Goal: Task Accomplishment & Management: Use online tool/utility

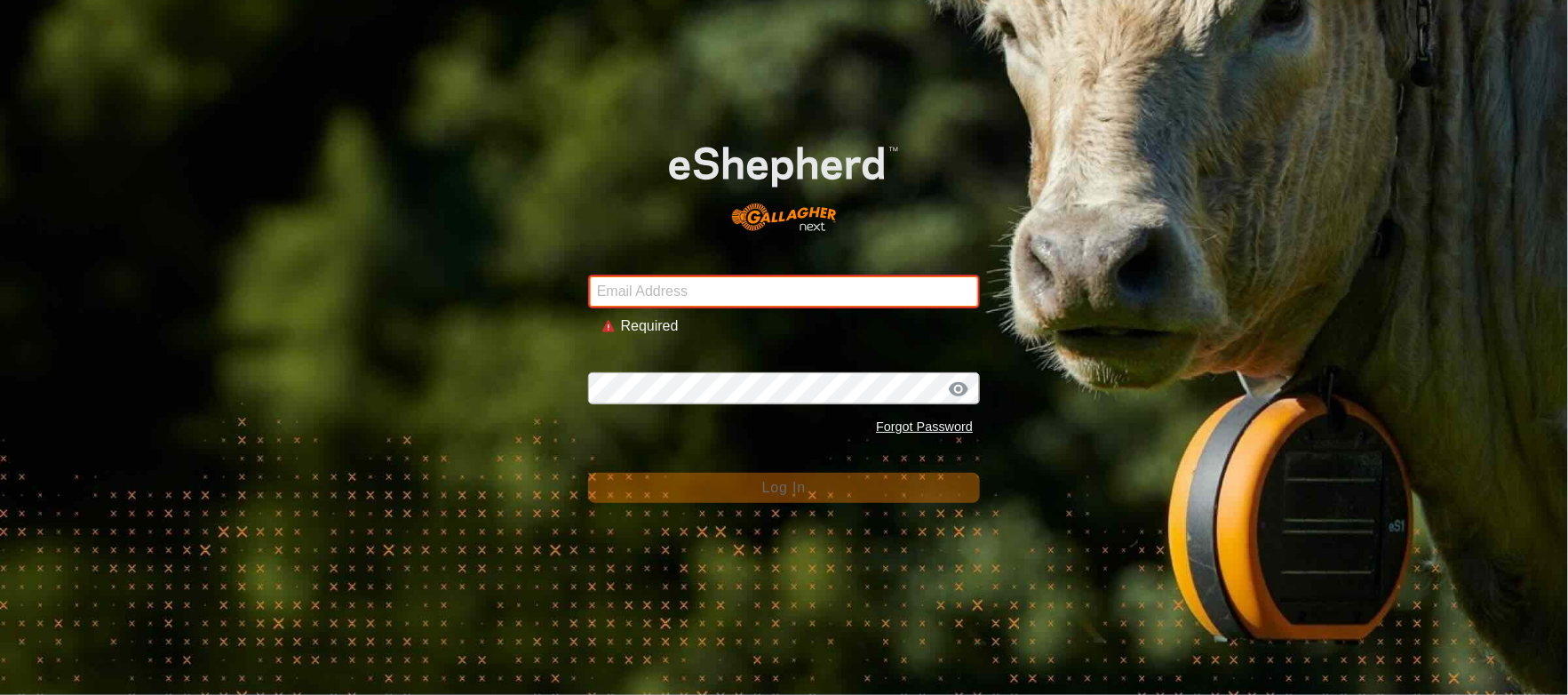
click at [695, 284] on input "Email Address" at bounding box center [784, 291] width 392 height 33
type input "[EMAIL_ADDRESS][PERSON_NAME][DOMAIN_NAME]"
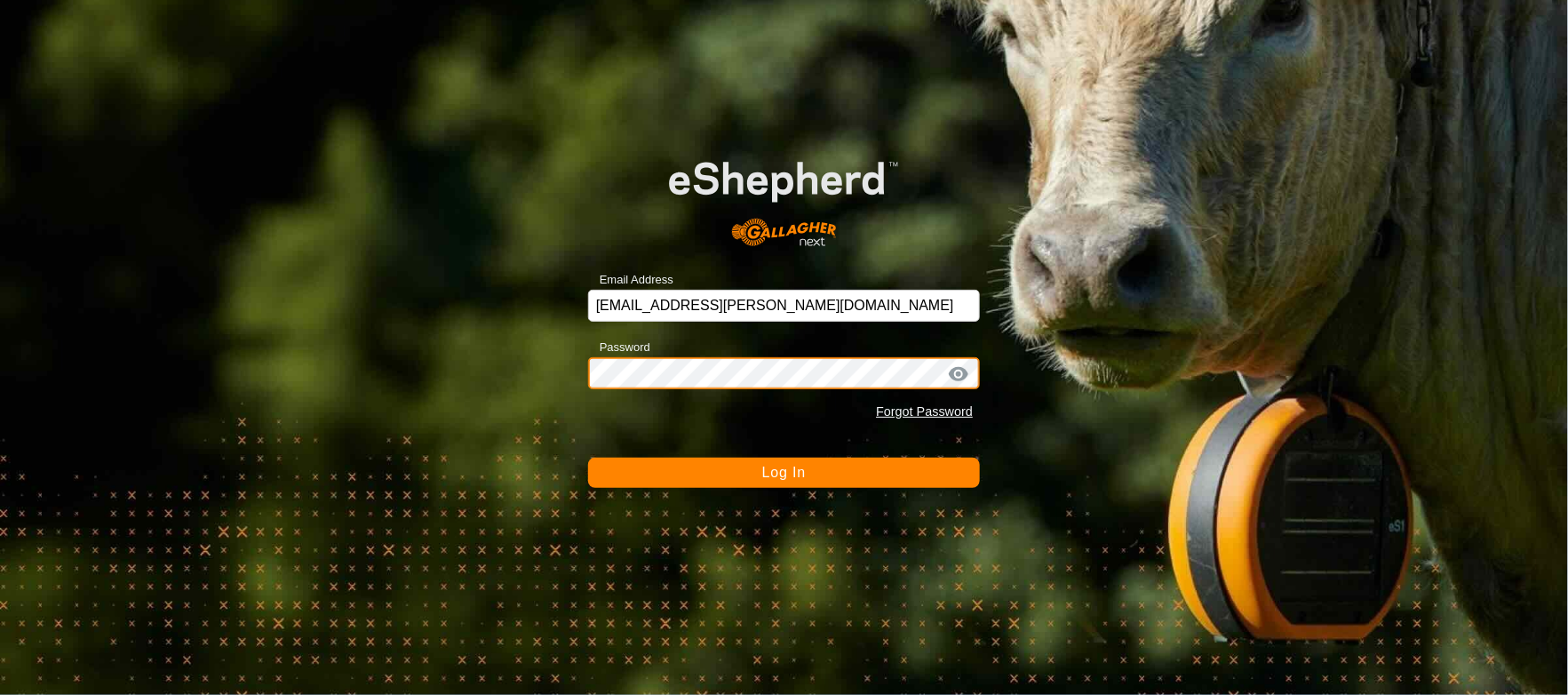
click at [588, 458] on button "Log In" at bounding box center [784, 473] width 392 height 30
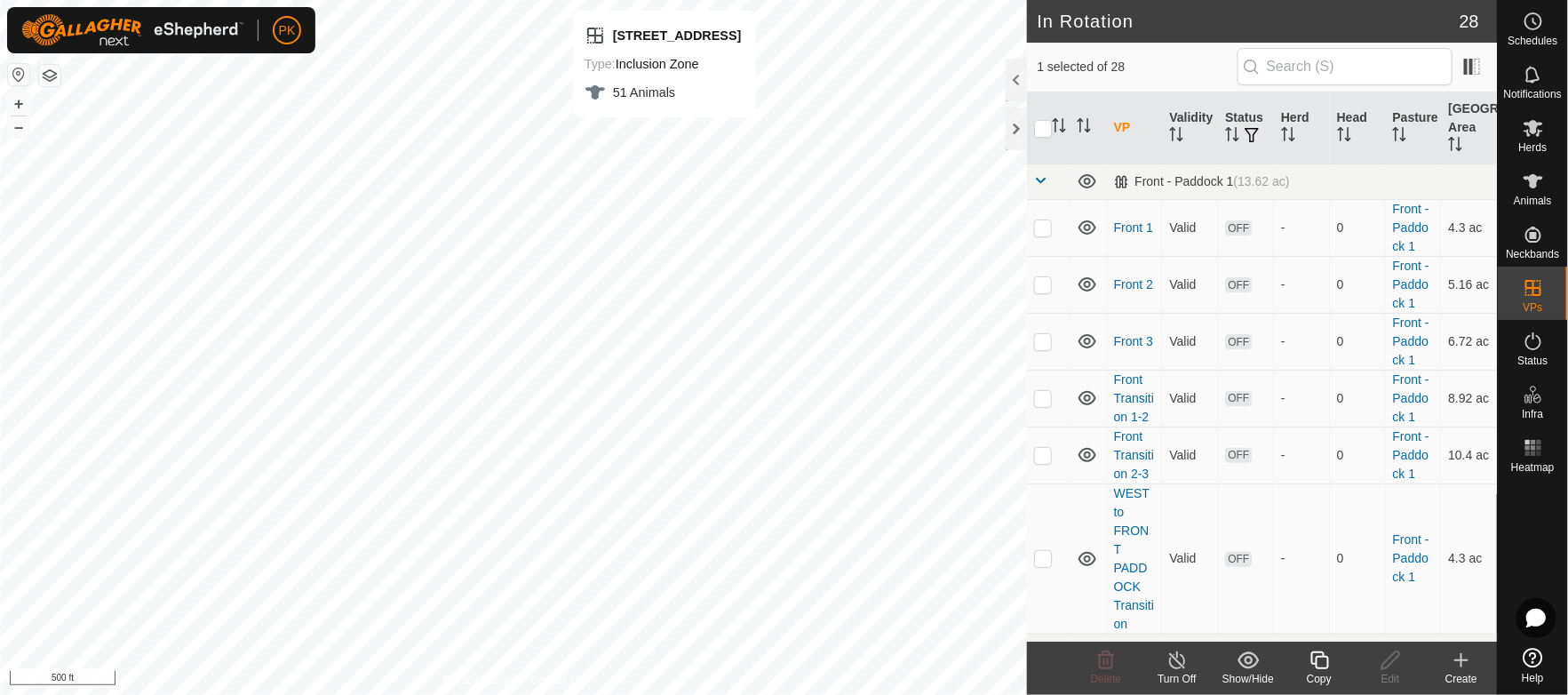
click at [1317, 662] on icon at bounding box center [1320, 661] width 18 height 18
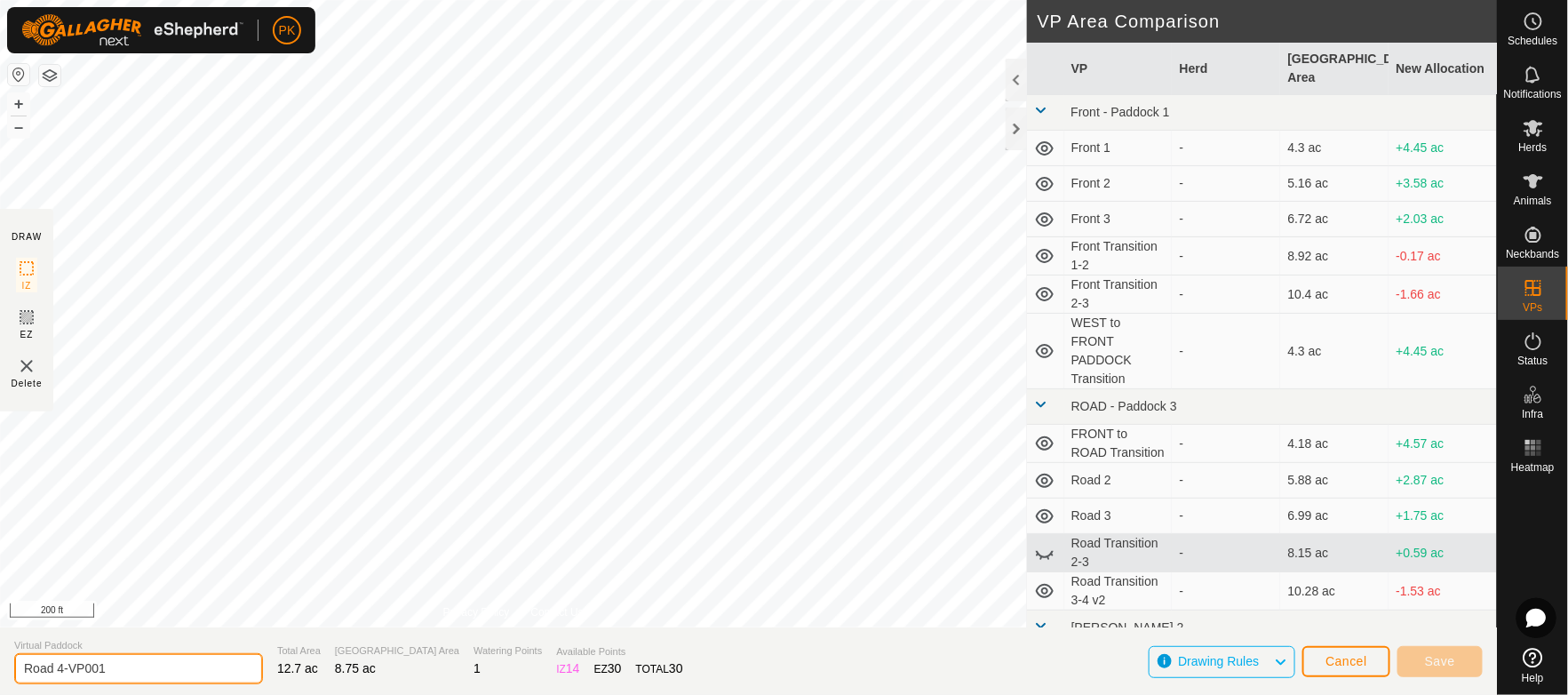
drag, startPoint x: 133, startPoint y: 669, endPoint x: 63, endPoint y: 672, distance: 70.1
click at [63, 672] on input "Road 4-VP001" at bounding box center [138, 669] width 248 height 31
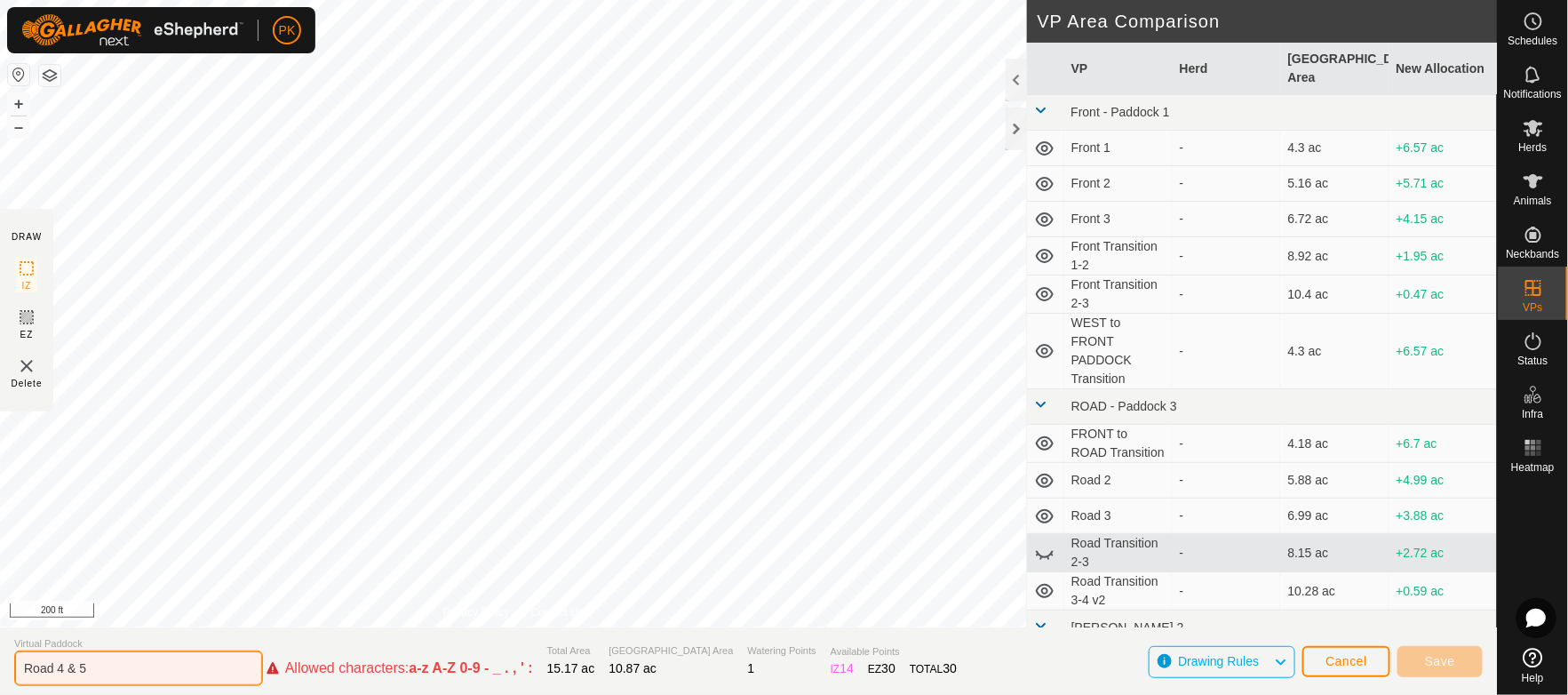
drag, startPoint x: 79, startPoint y: 672, endPoint x: 58, endPoint y: 674, distance: 21.1
click at [58, 674] on input "Road 4 & 5" at bounding box center [138, 668] width 248 height 35
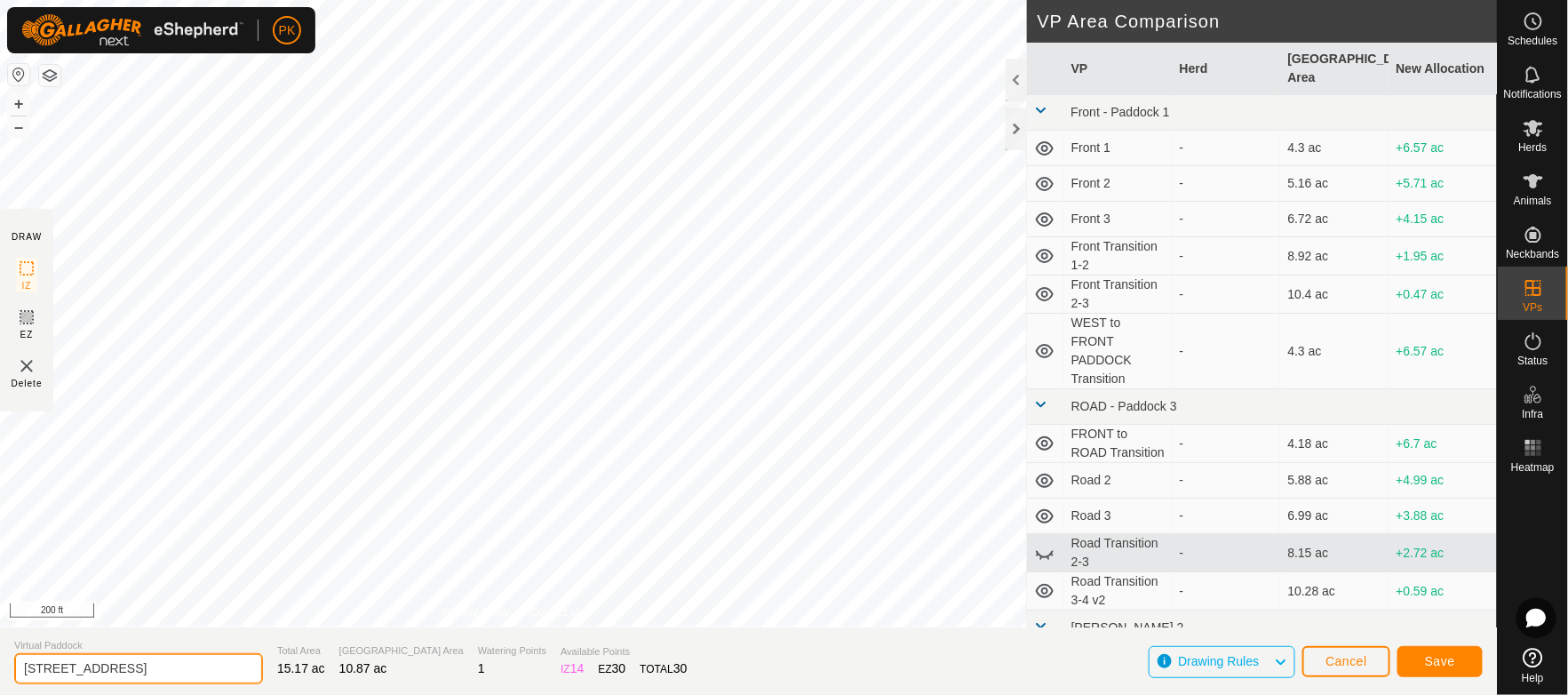
click at [98, 679] on input "[STREET_ADDRESS]" at bounding box center [138, 669] width 248 height 31
drag, startPoint x: 90, startPoint y: 662, endPoint x: 58, endPoint y: 665, distance: 32.1
click at [58, 665] on input "[STREET_ADDRESS]" at bounding box center [138, 669] width 248 height 31
click at [1430, 665] on span "Save" at bounding box center [1440, 662] width 30 height 14
click at [125, 672] on input "Road Transition 4-5" at bounding box center [138, 669] width 248 height 31
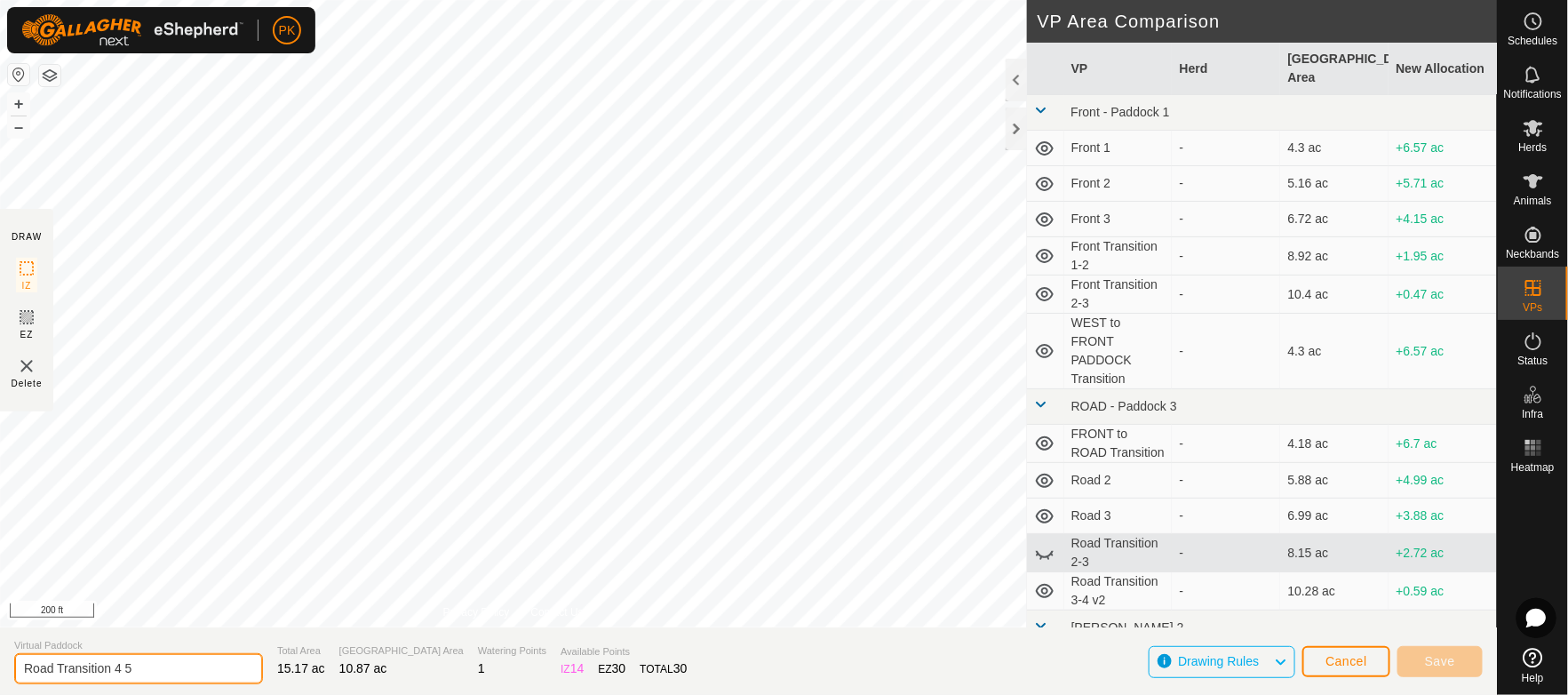
scroll to position [197, 0]
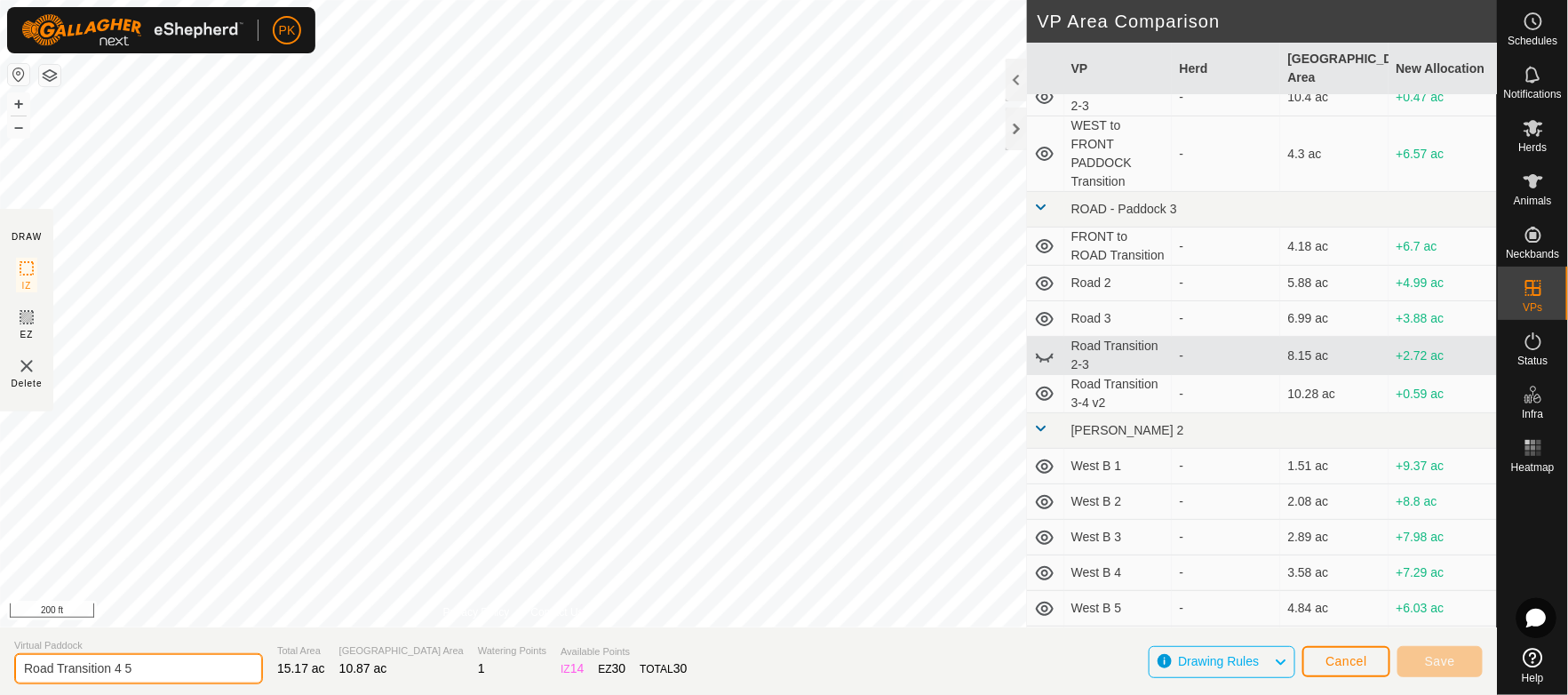
click at [145, 664] on input "Road Transition 4 5" at bounding box center [138, 669] width 248 height 31
click at [174, 661] on input "Road Transition 4 5" at bounding box center [138, 669] width 248 height 31
type input "Road Transition 4-5"
click at [155, 662] on input "Road Transition 4-5" at bounding box center [138, 669] width 248 height 31
click at [1352, 664] on span "Cancel" at bounding box center [1347, 662] width 42 height 14
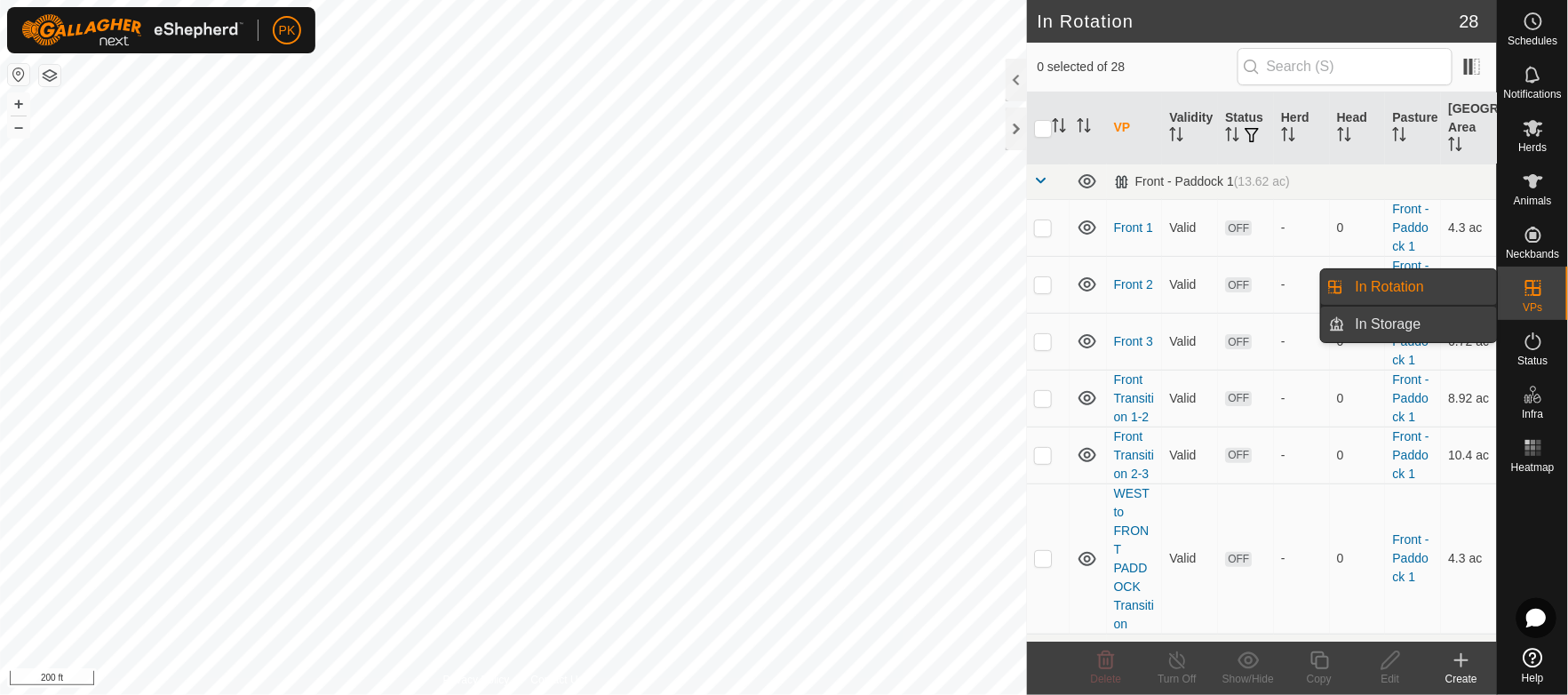
click at [1415, 324] on link "In Storage" at bounding box center [1421, 324] width 152 height 35
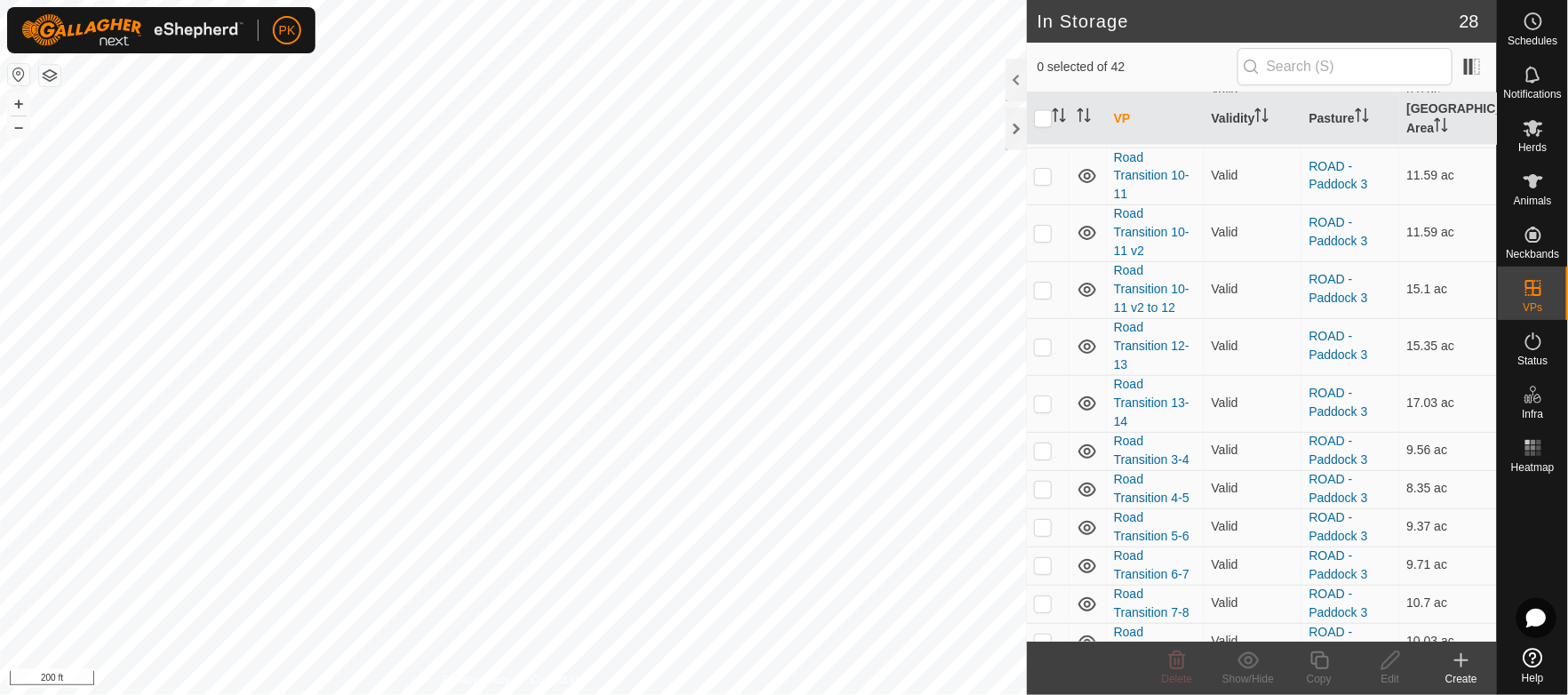
scroll to position [1389, 0]
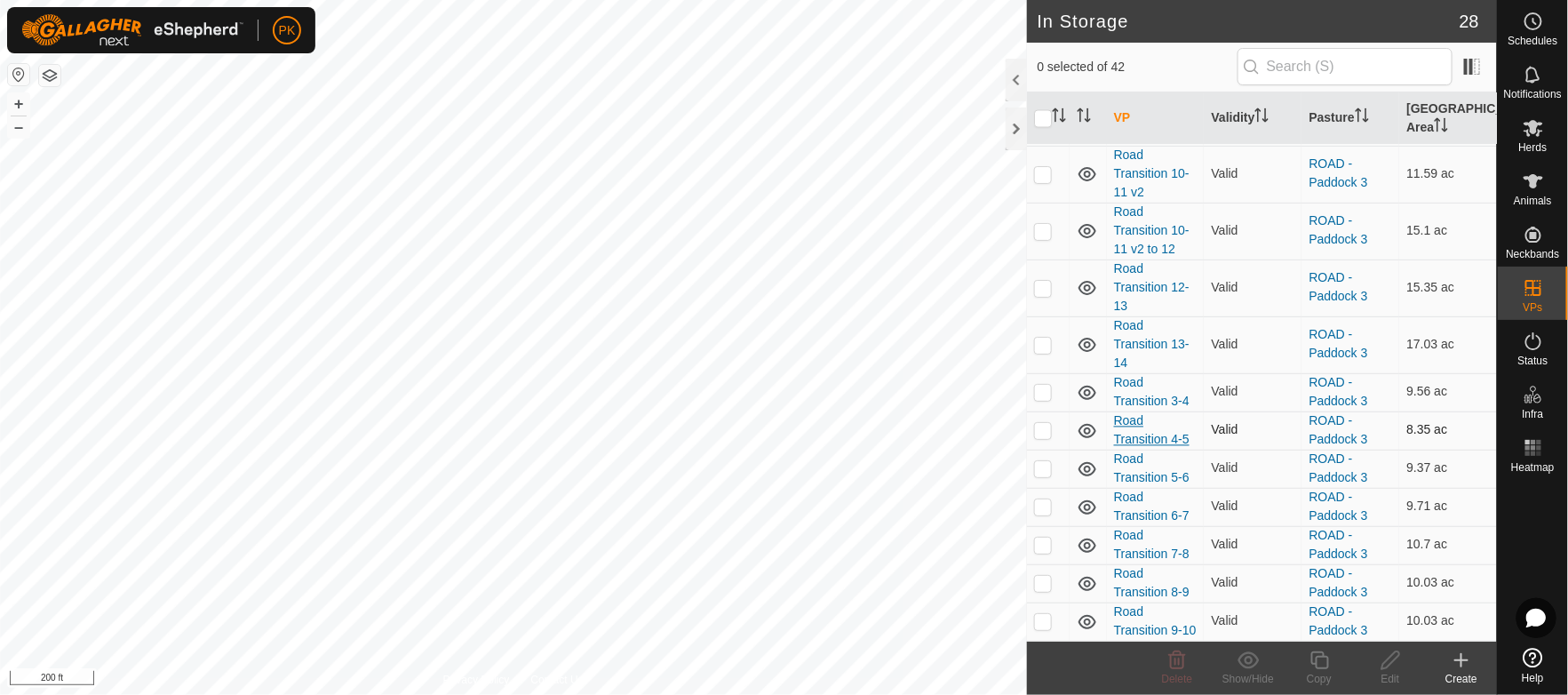
click at [1149, 417] on link "Road Transition 4-5" at bounding box center [1153, 430] width 76 height 33
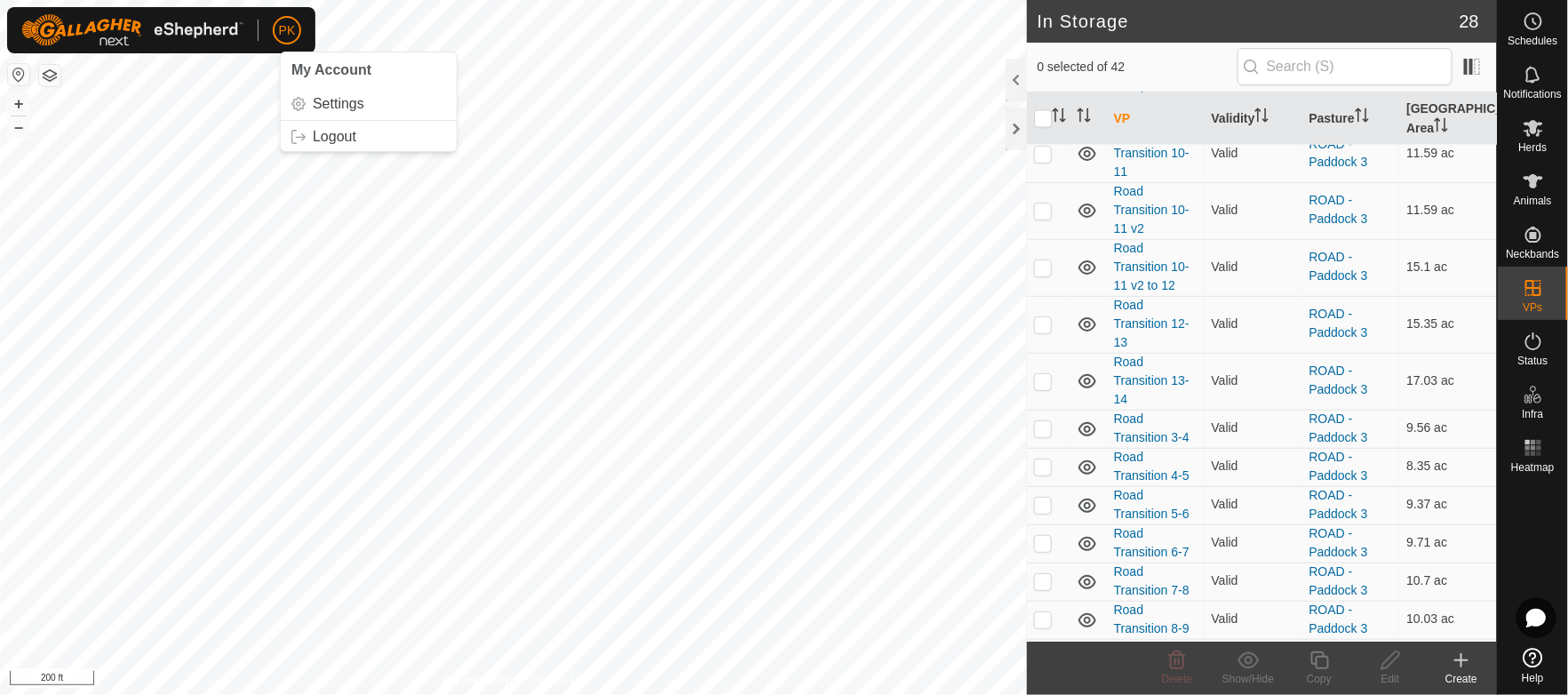
scroll to position [1389, 0]
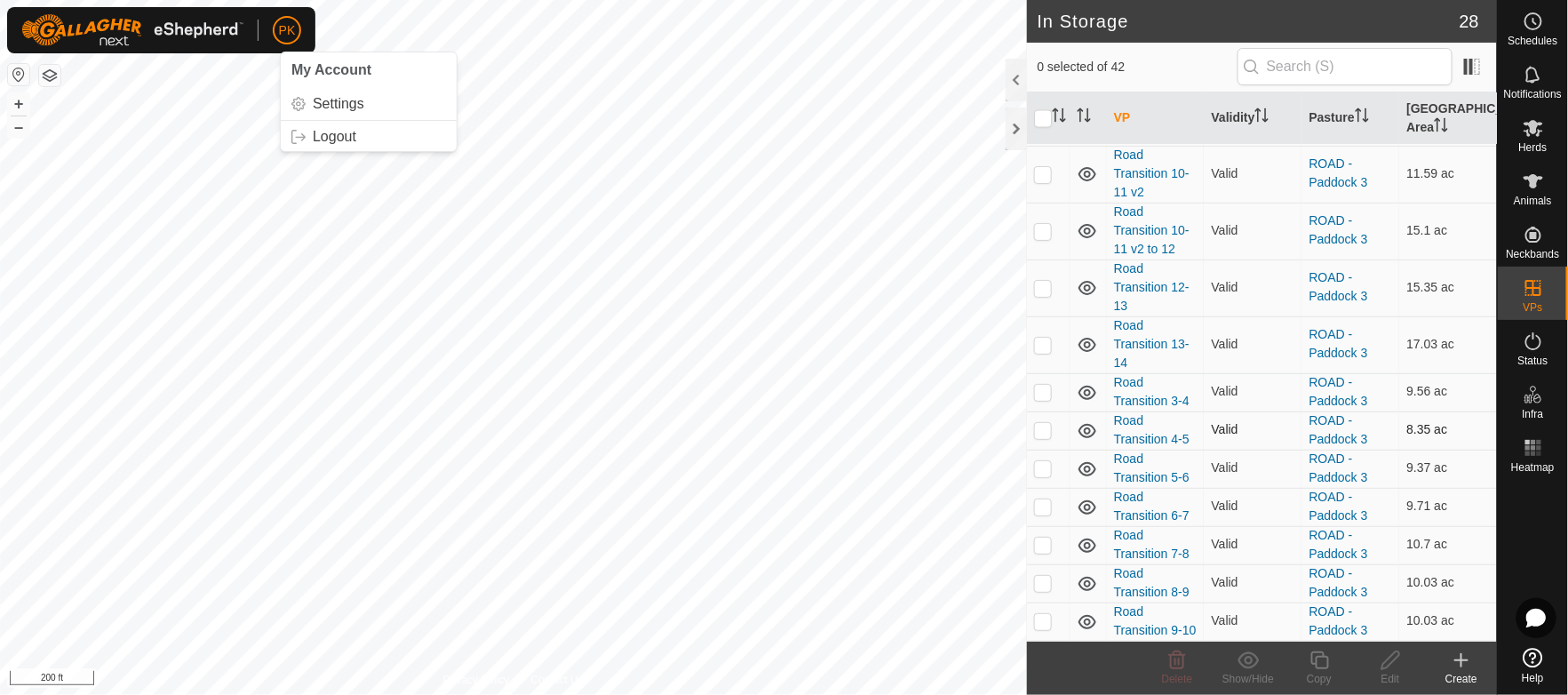
click at [1044, 423] on p-checkbox at bounding box center [1043, 430] width 18 height 14
click at [1175, 661] on icon at bounding box center [1178, 661] width 17 height 18
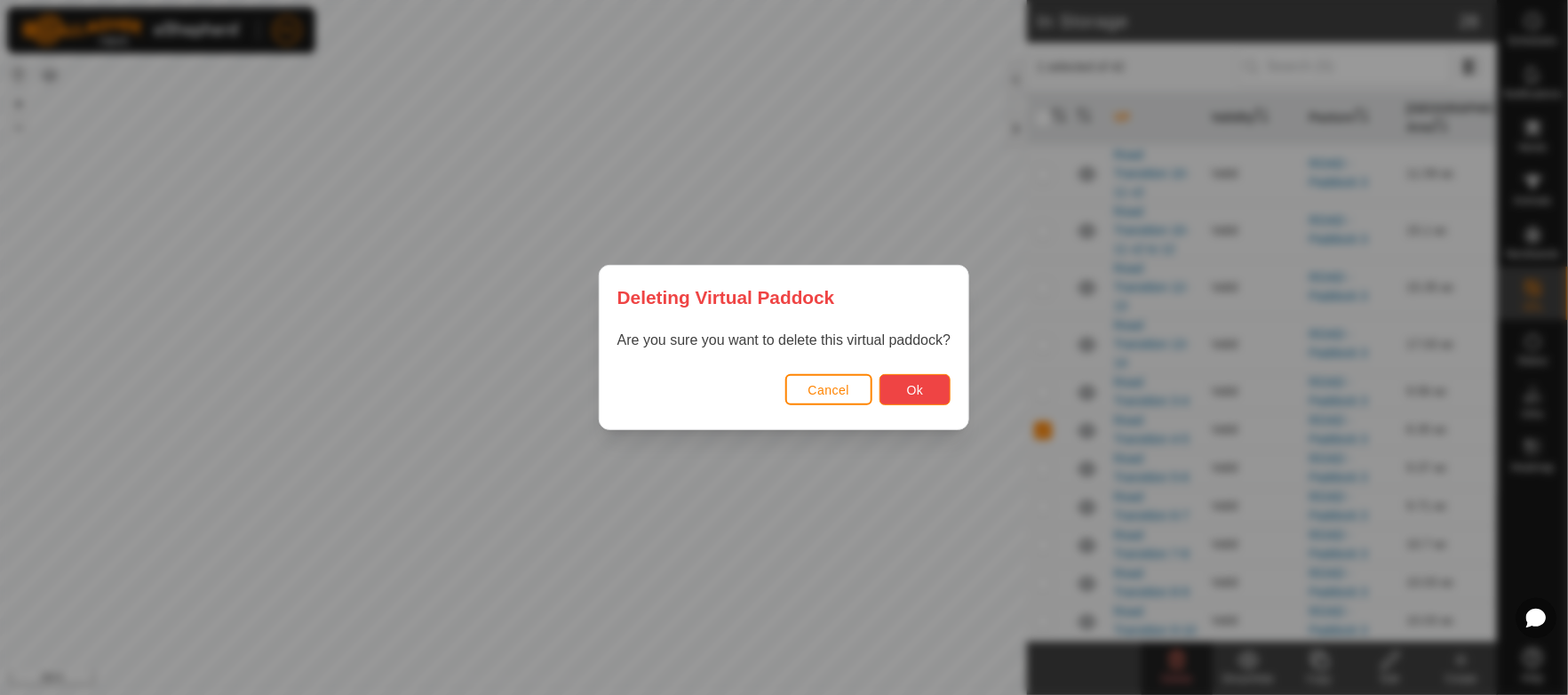
click at [919, 393] on span "Ok" at bounding box center [915, 390] width 17 height 14
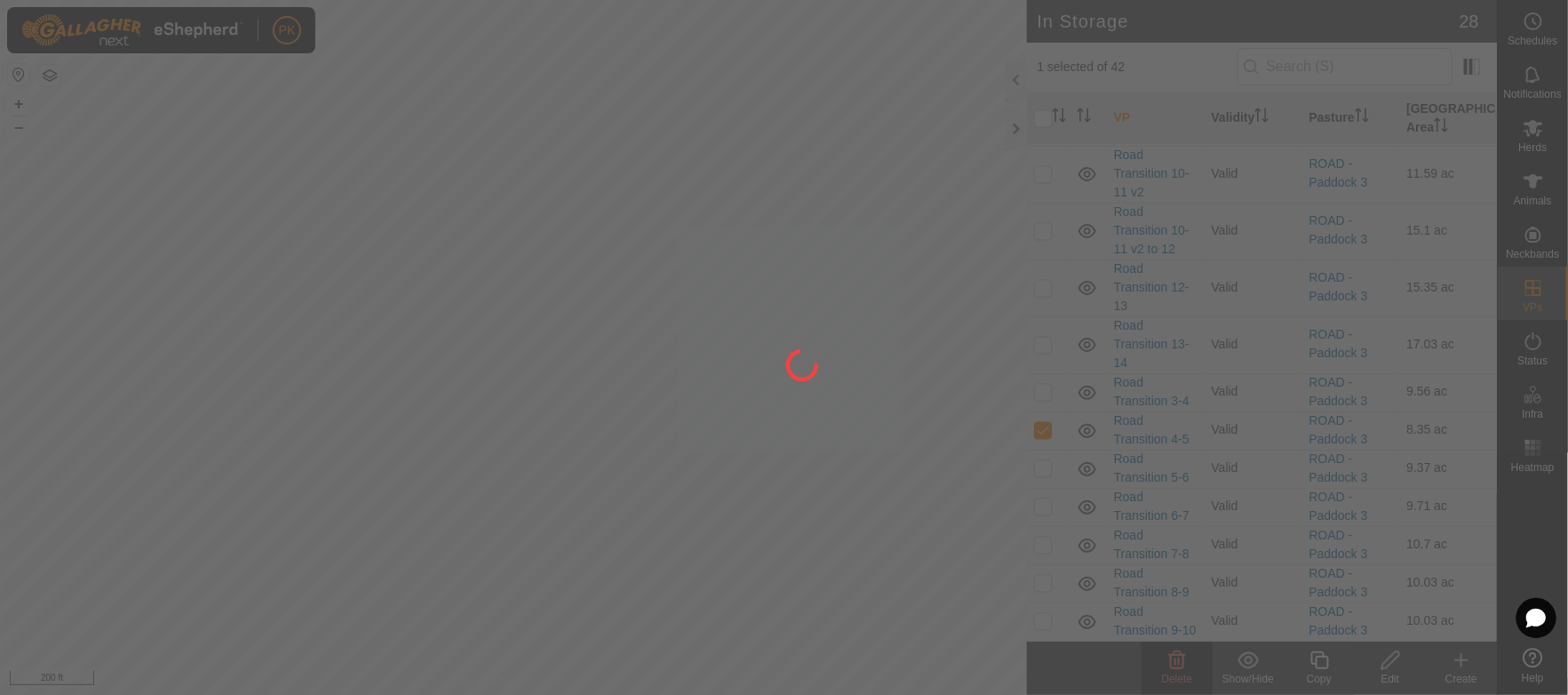
checkbox input "false"
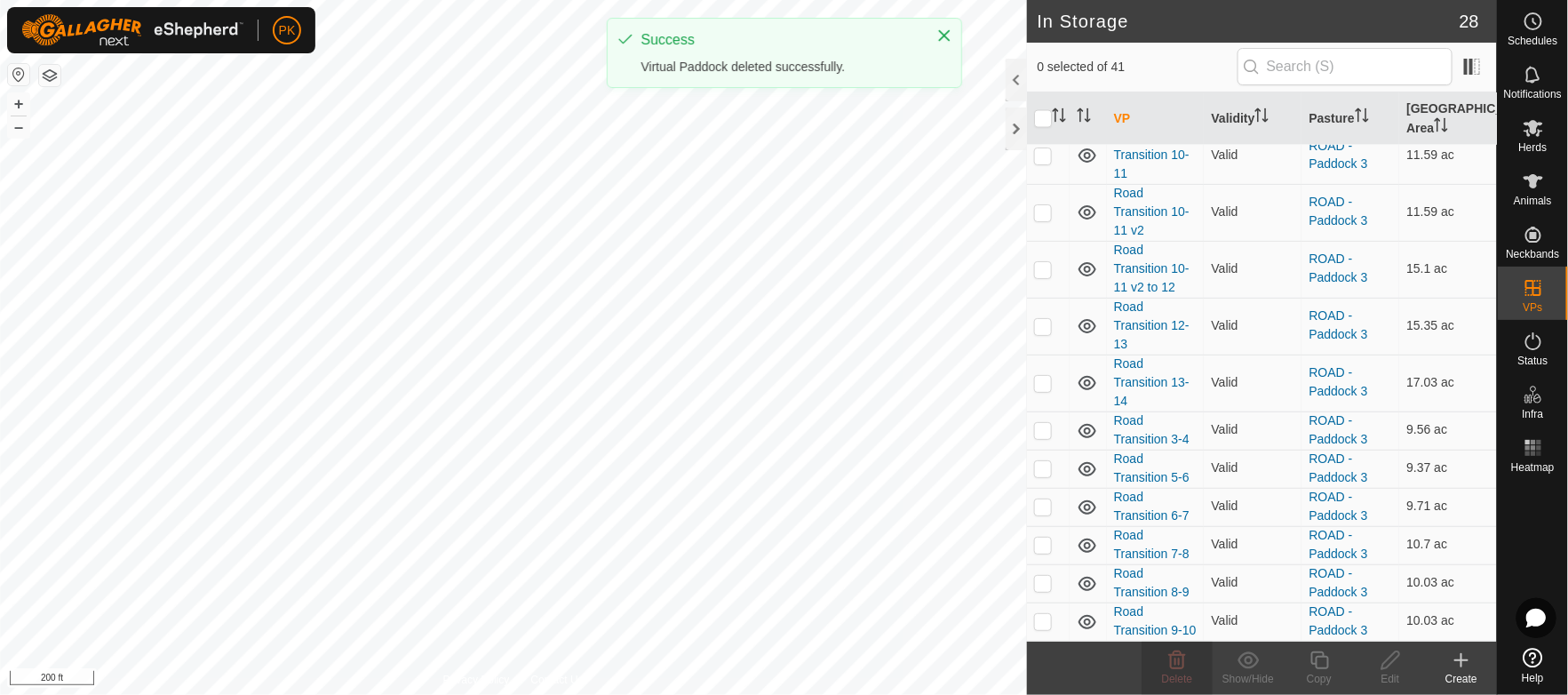
scroll to position [0, 0]
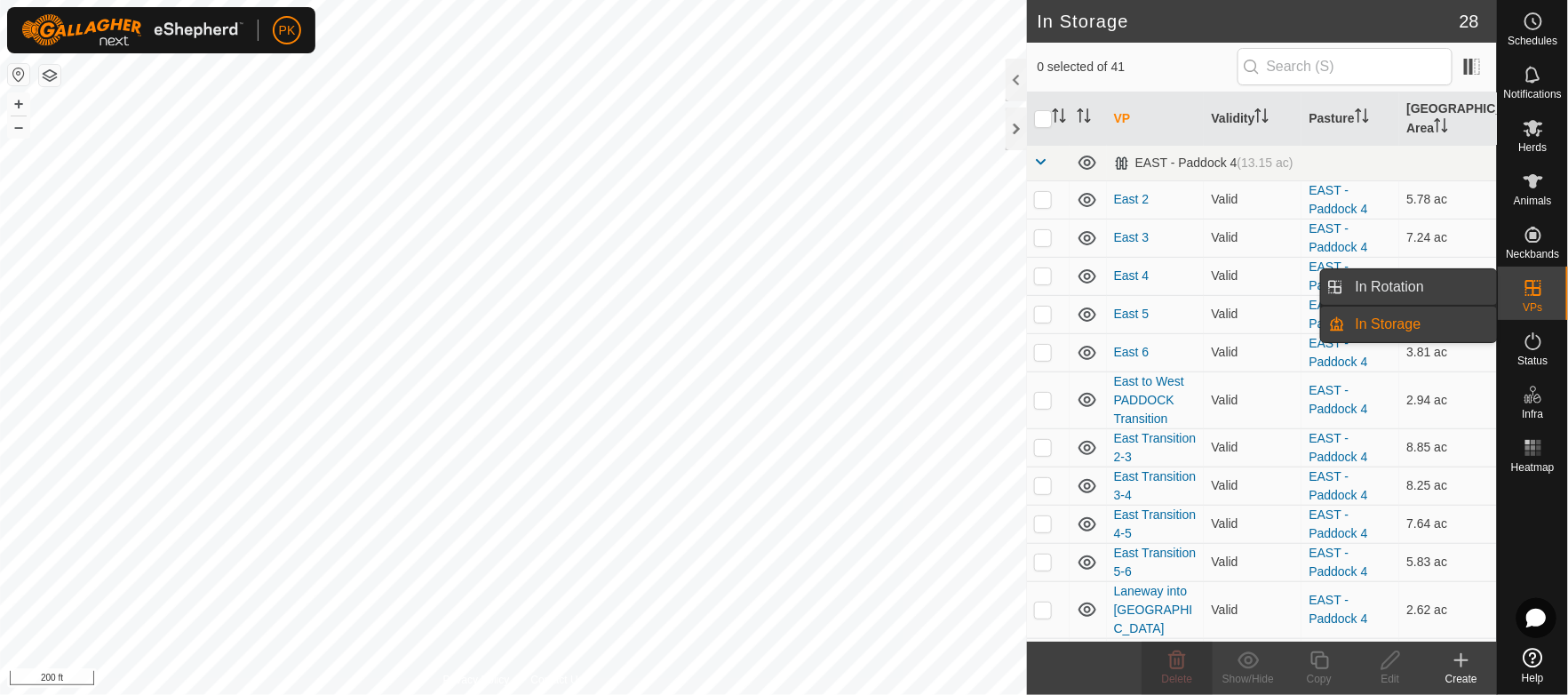
click at [1371, 287] on link "In Rotation" at bounding box center [1421, 286] width 152 height 35
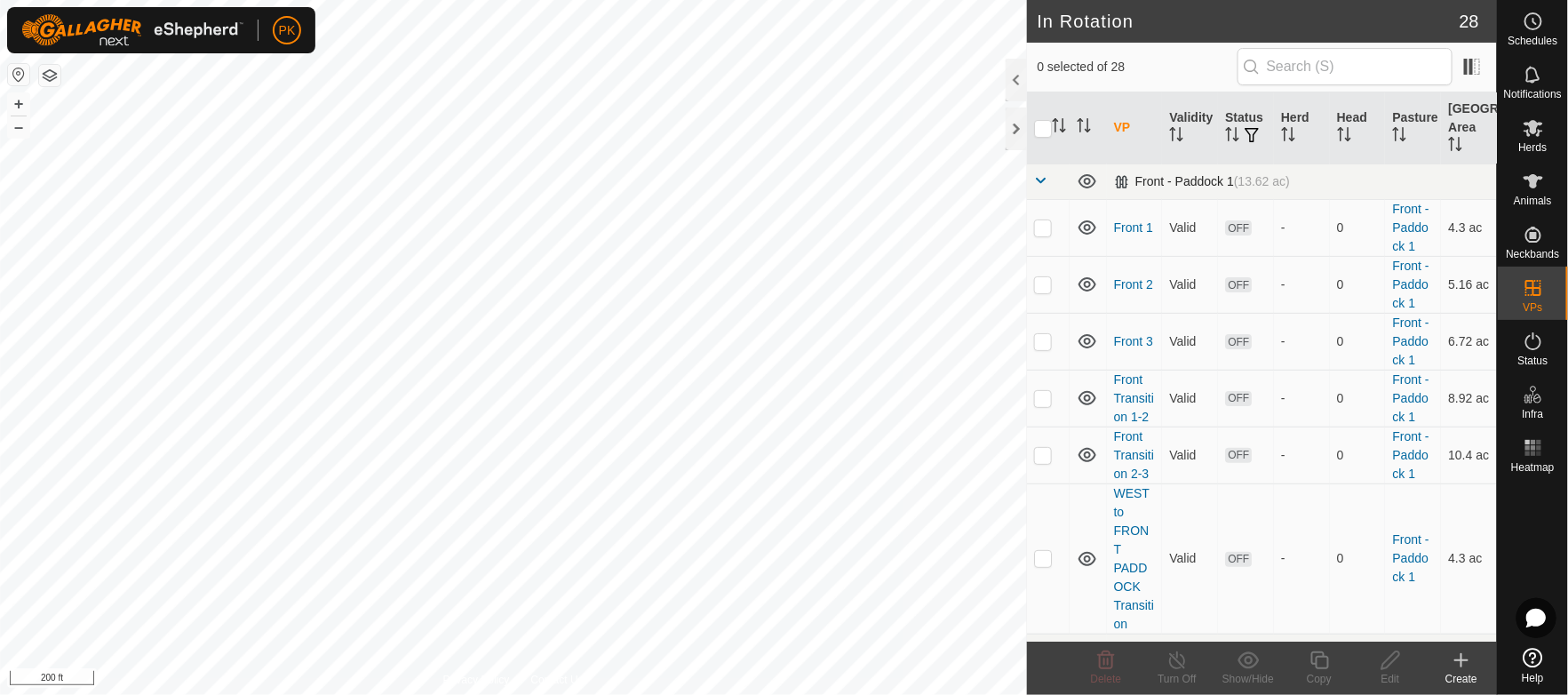
click at [1034, 179] on span at bounding box center [1041, 181] width 14 height 14
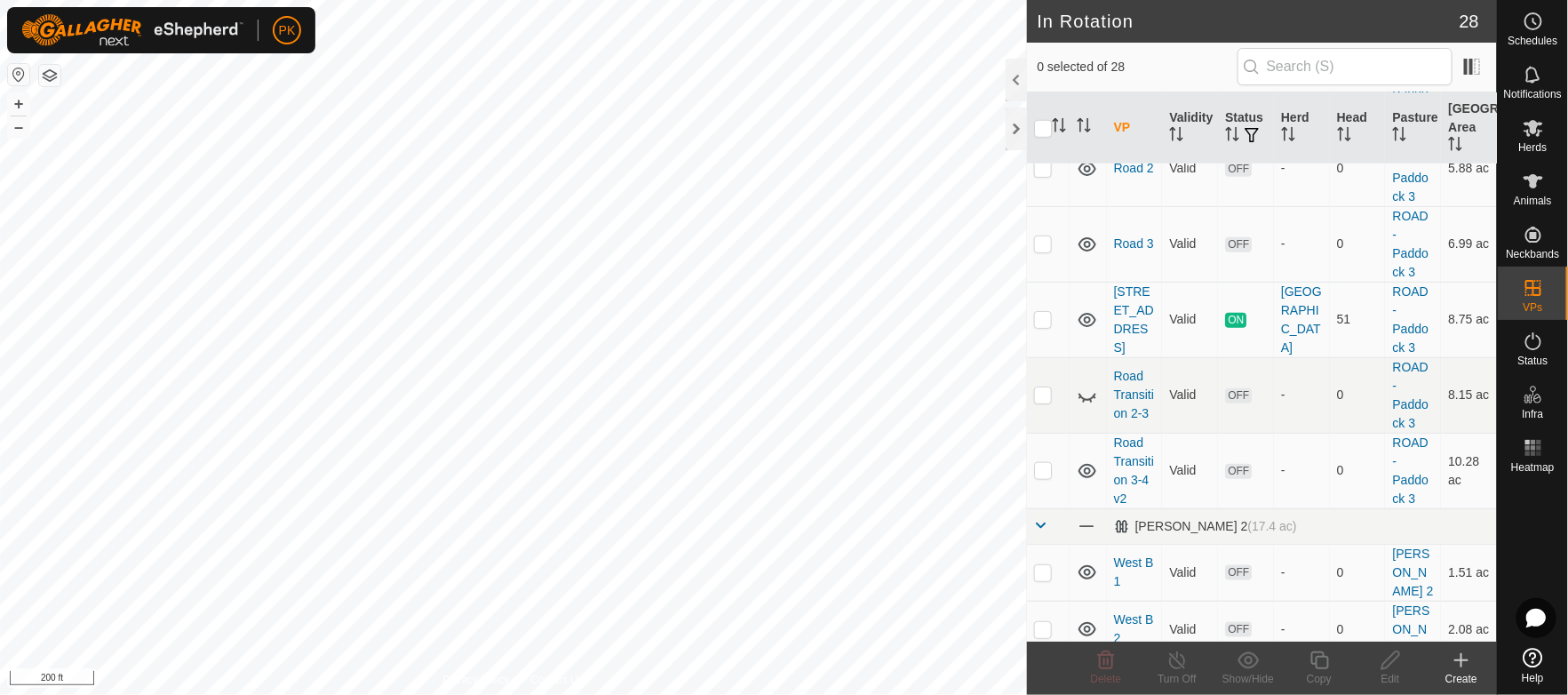
scroll to position [592, 0]
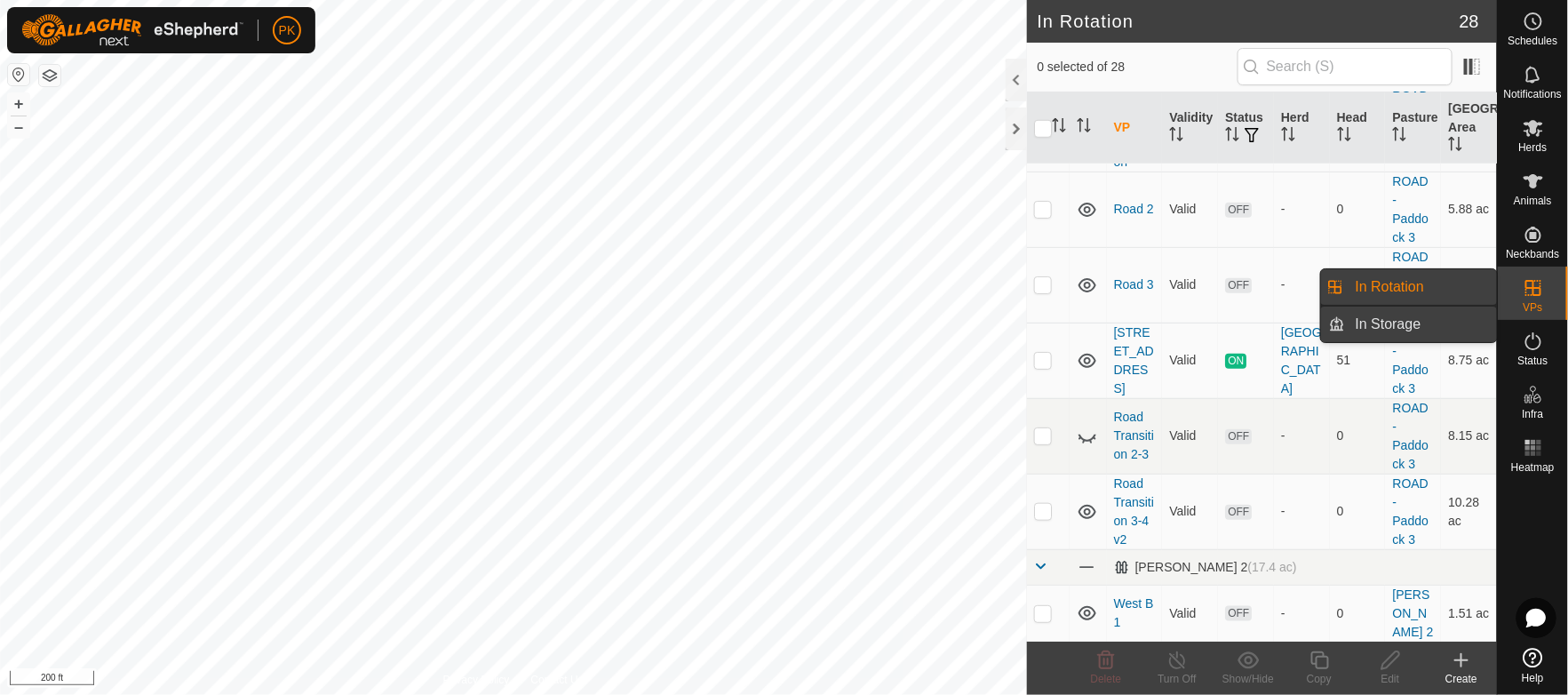
click at [1405, 317] on link "In Storage" at bounding box center [1421, 324] width 152 height 35
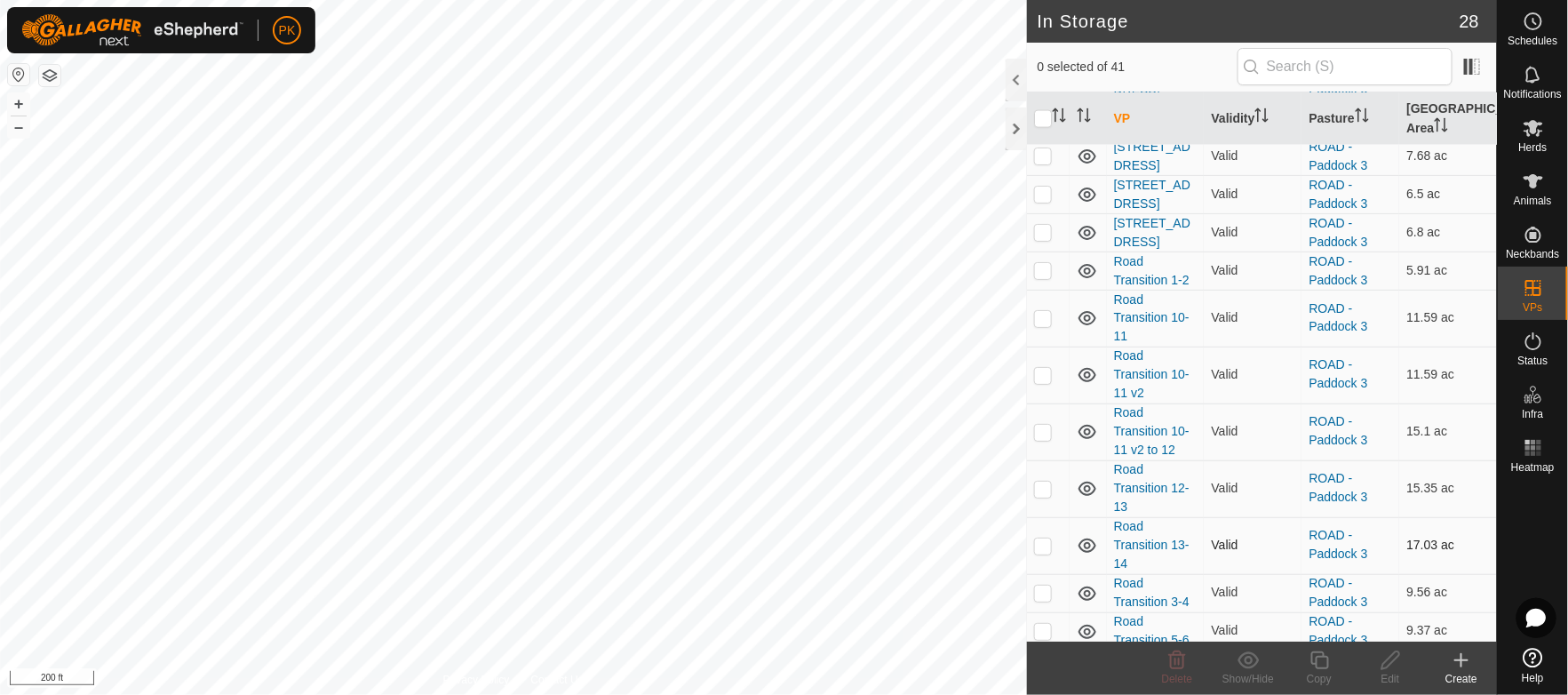
scroll to position [1351, 0]
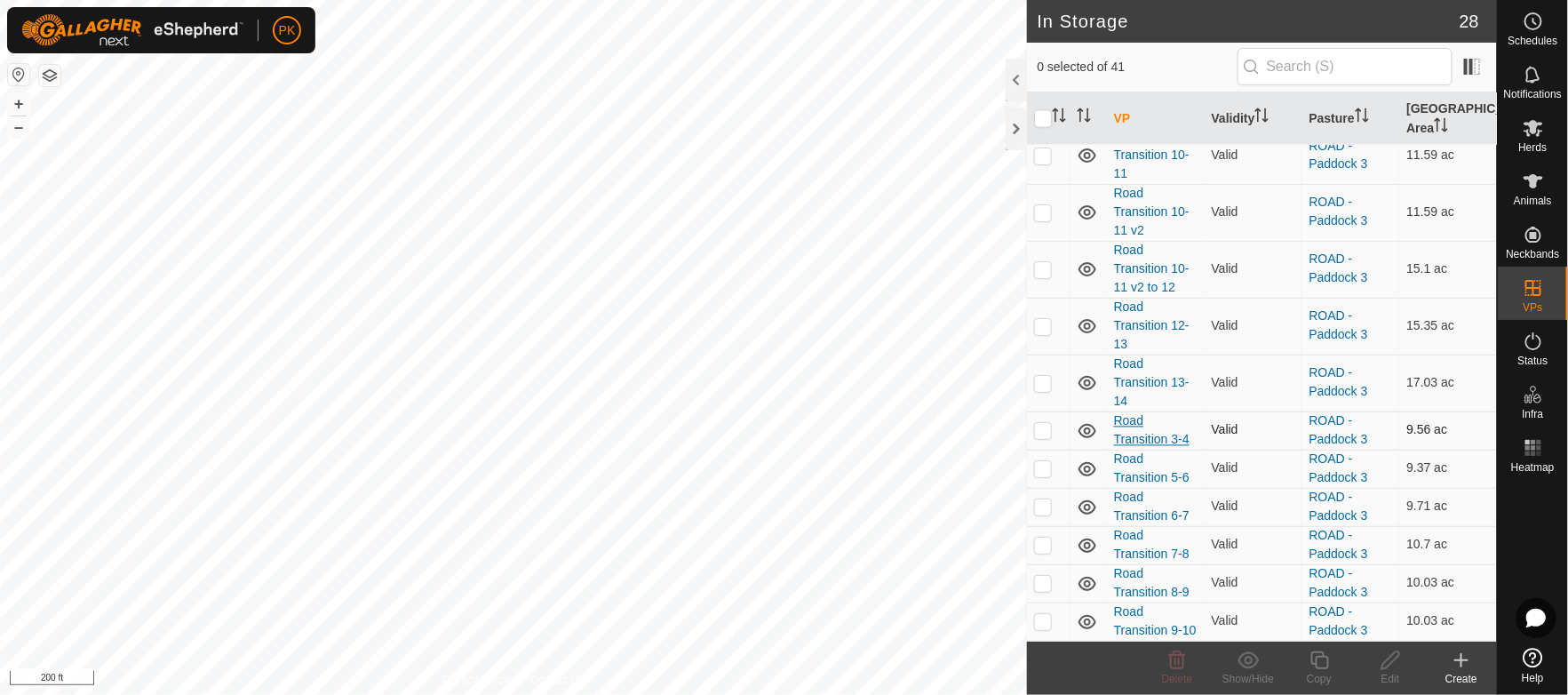
click at [1140, 418] on link "Road Transition 3-4" at bounding box center [1153, 430] width 76 height 33
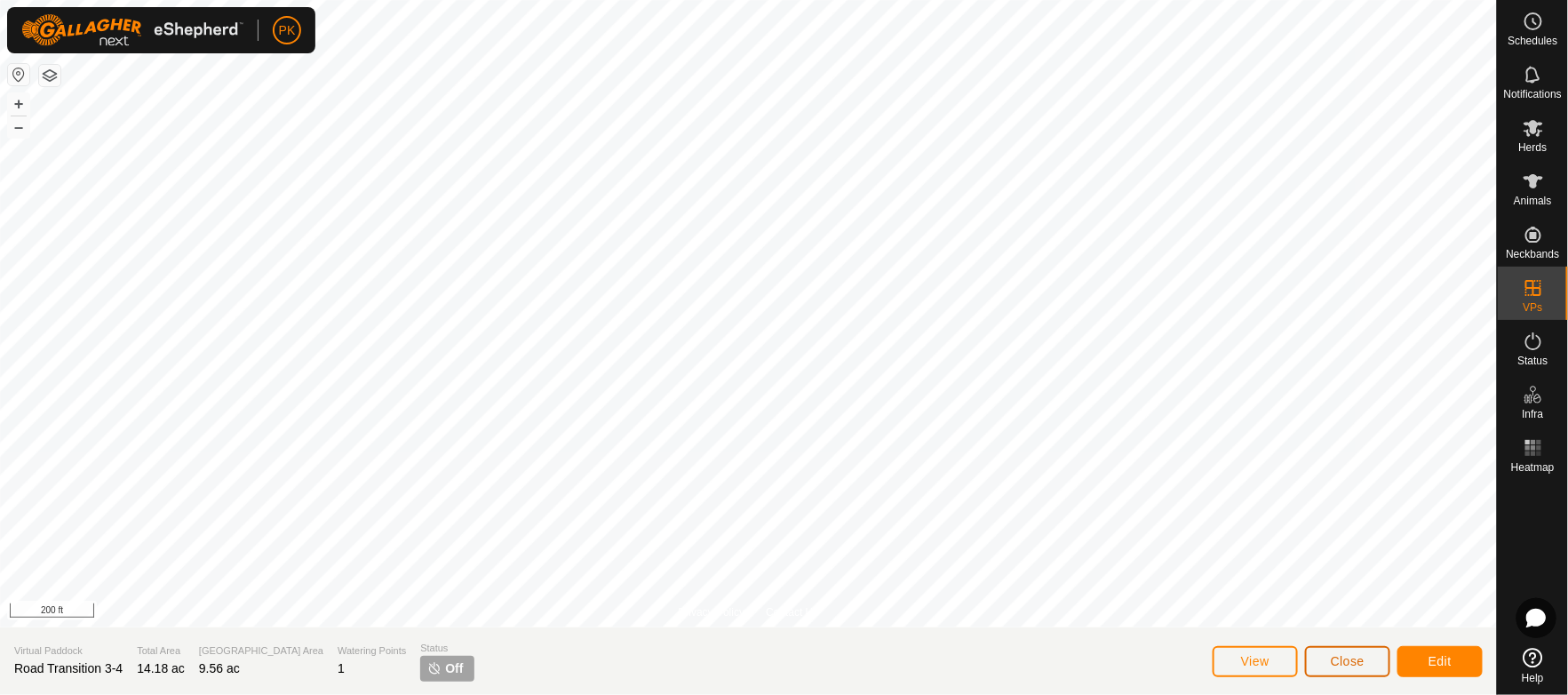
click at [1360, 653] on button "Close" at bounding box center [1348, 662] width 85 height 31
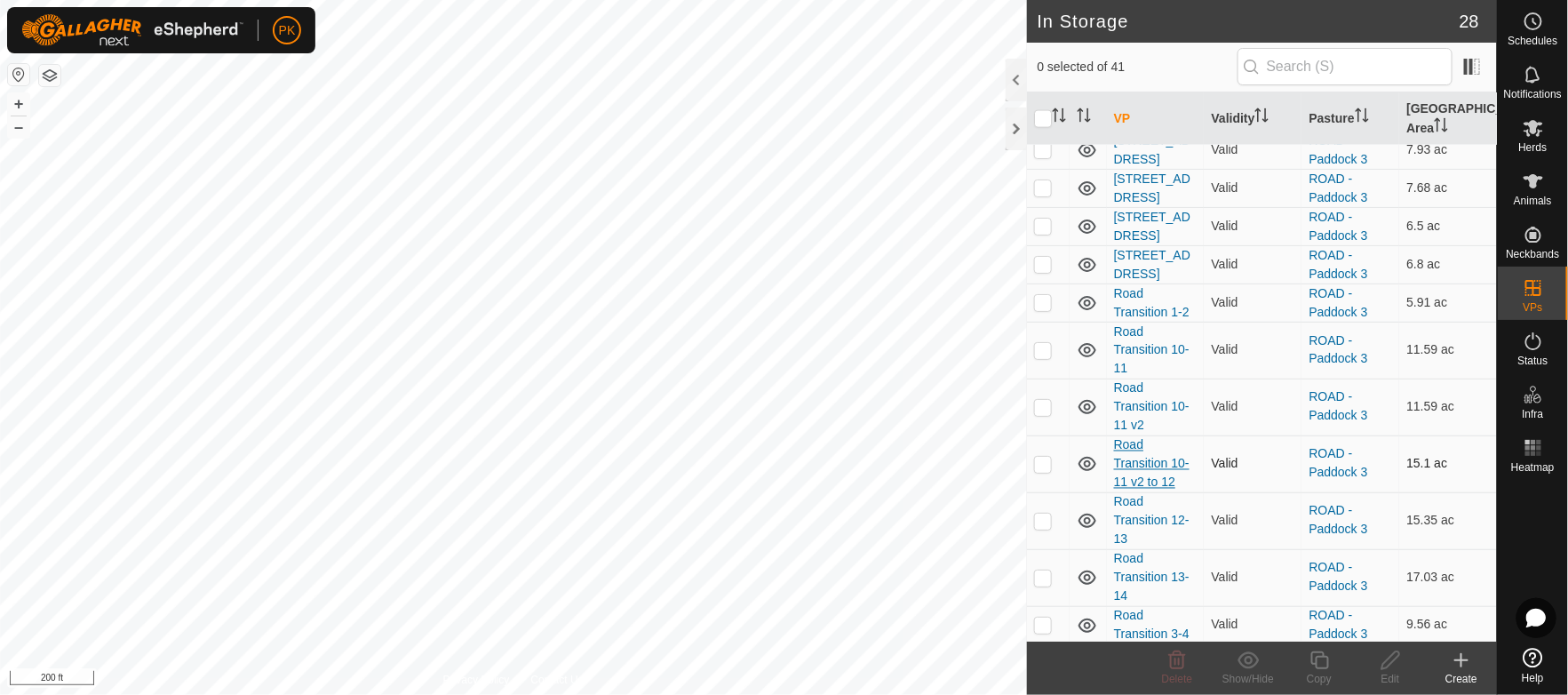
scroll to position [1351, 0]
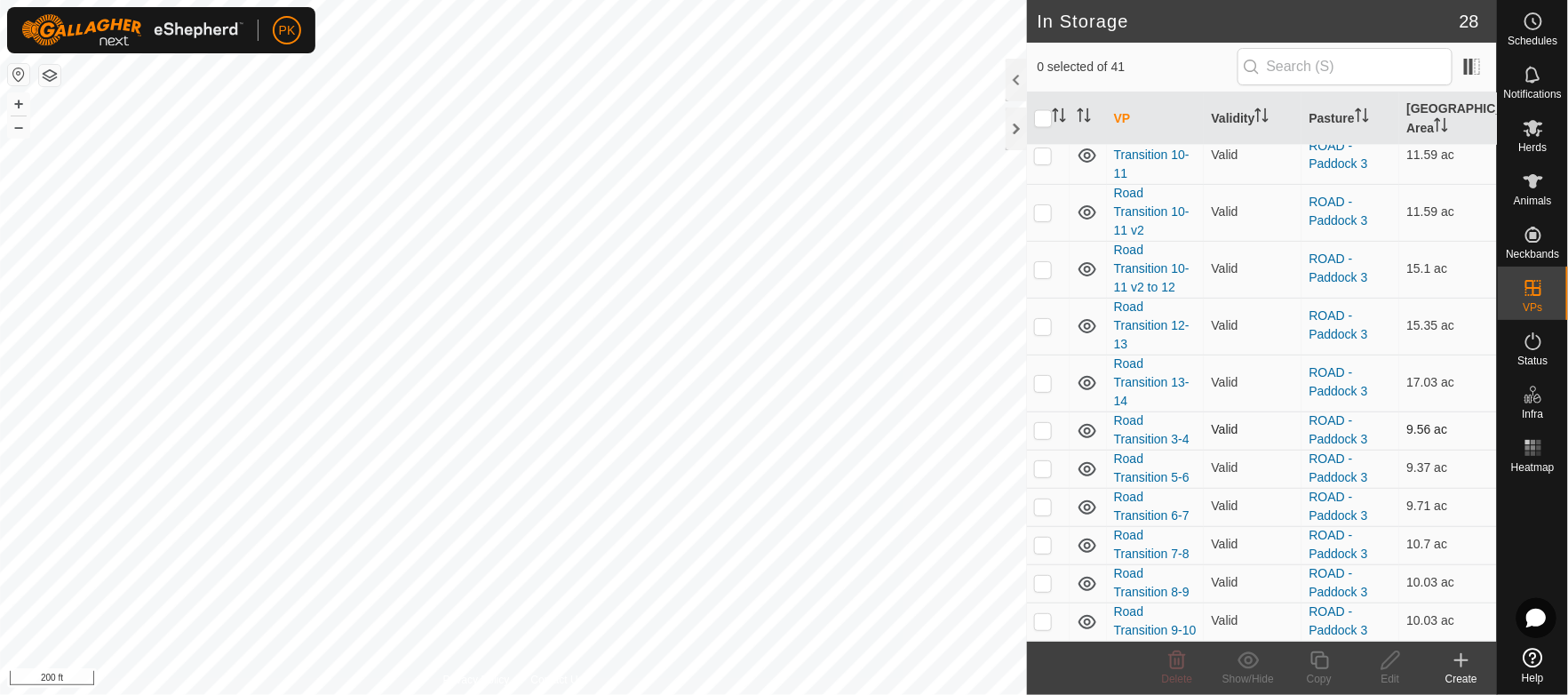
click at [1044, 423] on p-checkbox at bounding box center [1043, 430] width 18 height 14
click at [1178, 667] on icon at bounding box center [1178, 661] width 22 height 22
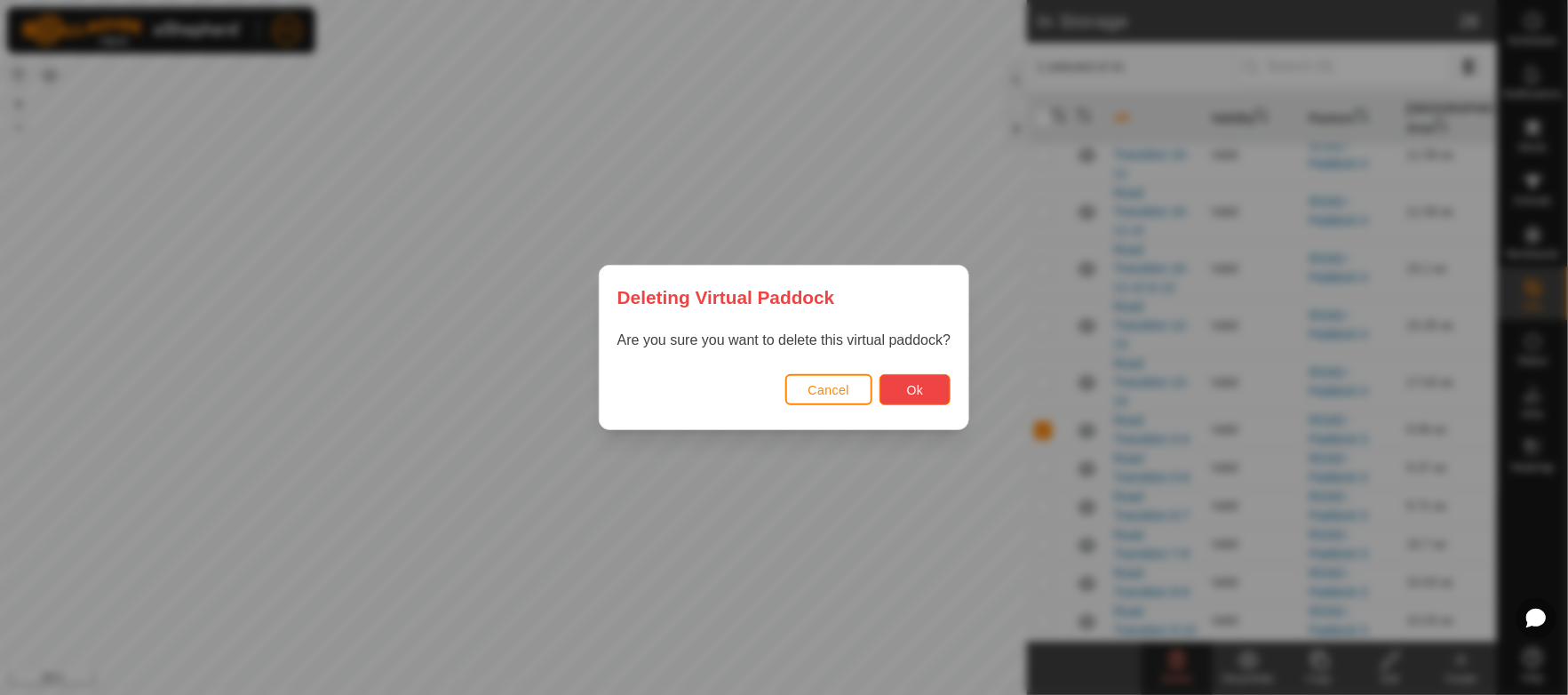
click at [933, 386] on button "Ok" at bounding box center [915, 390] width 71 height 31
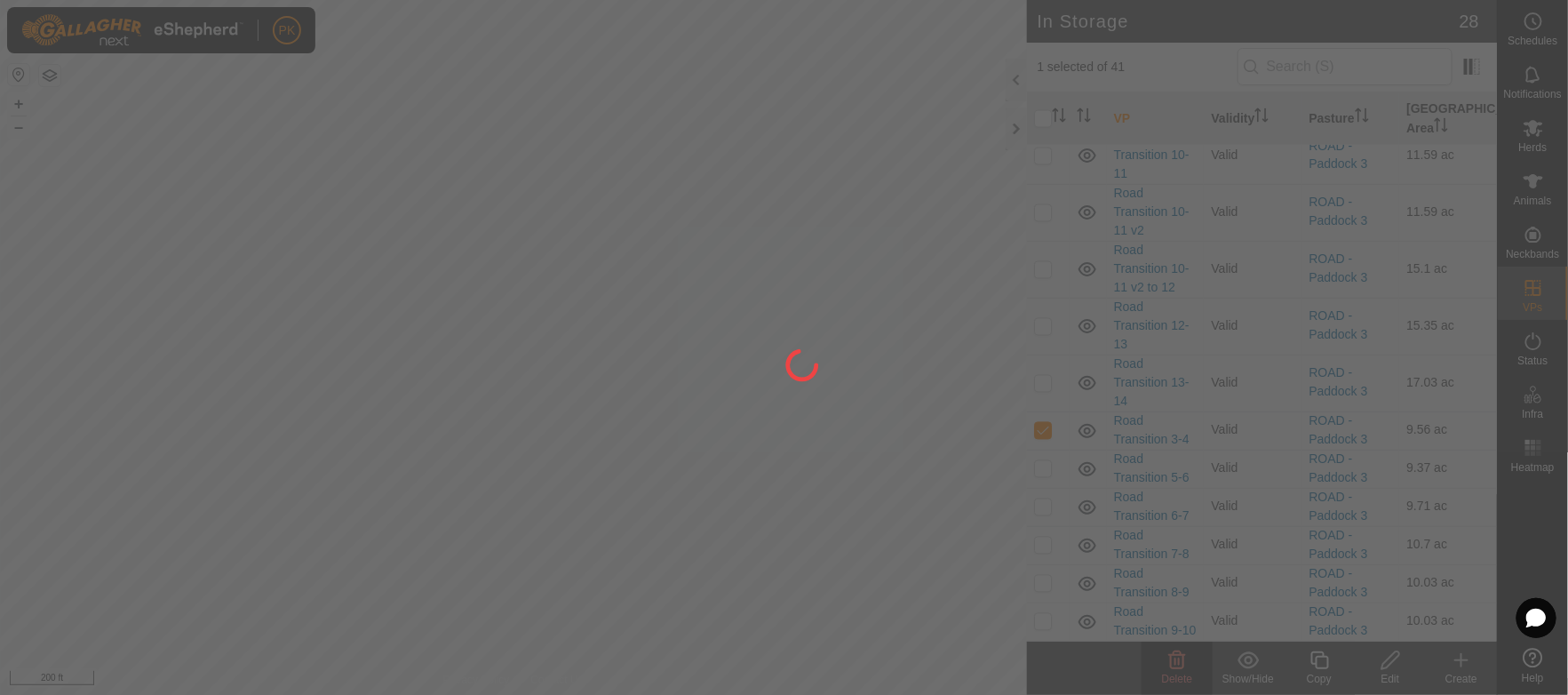
checkbox input "false"
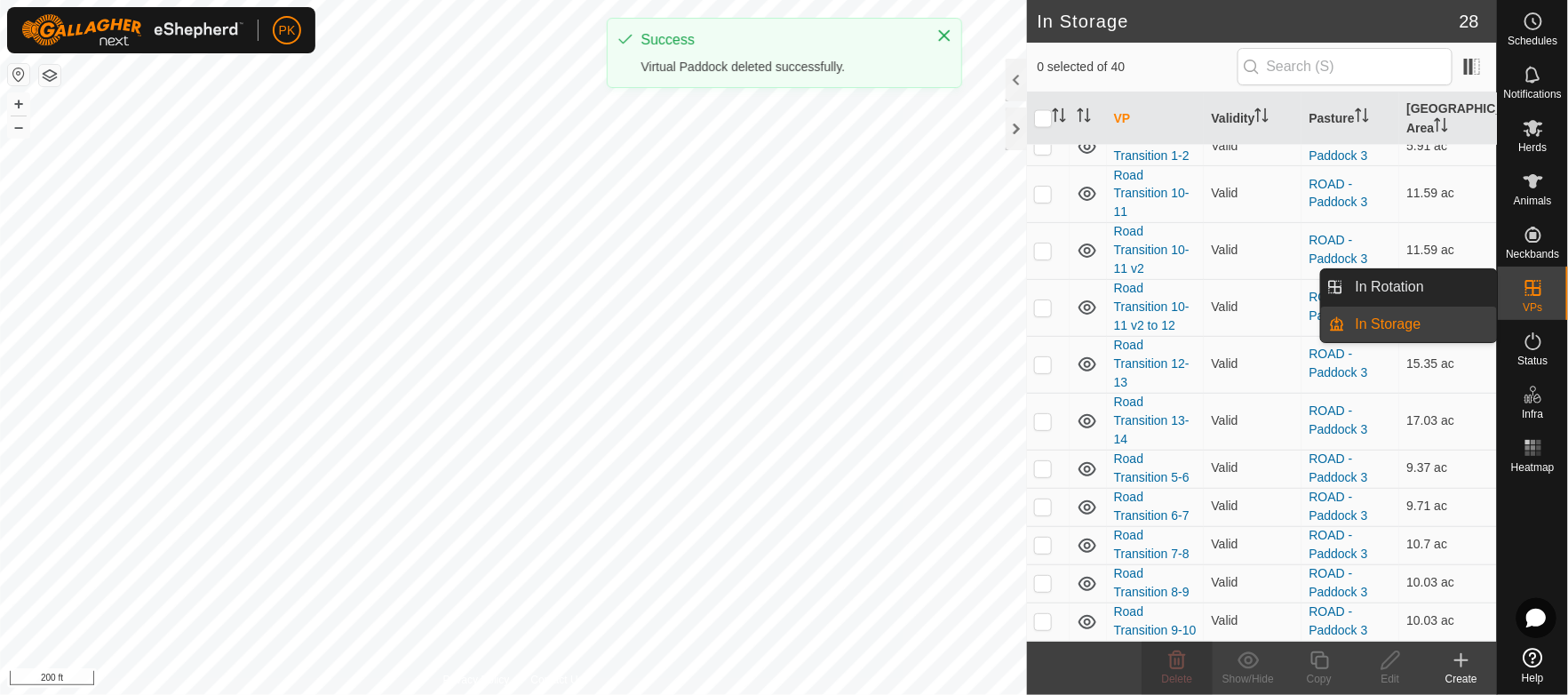
scroll to position [0, 0]
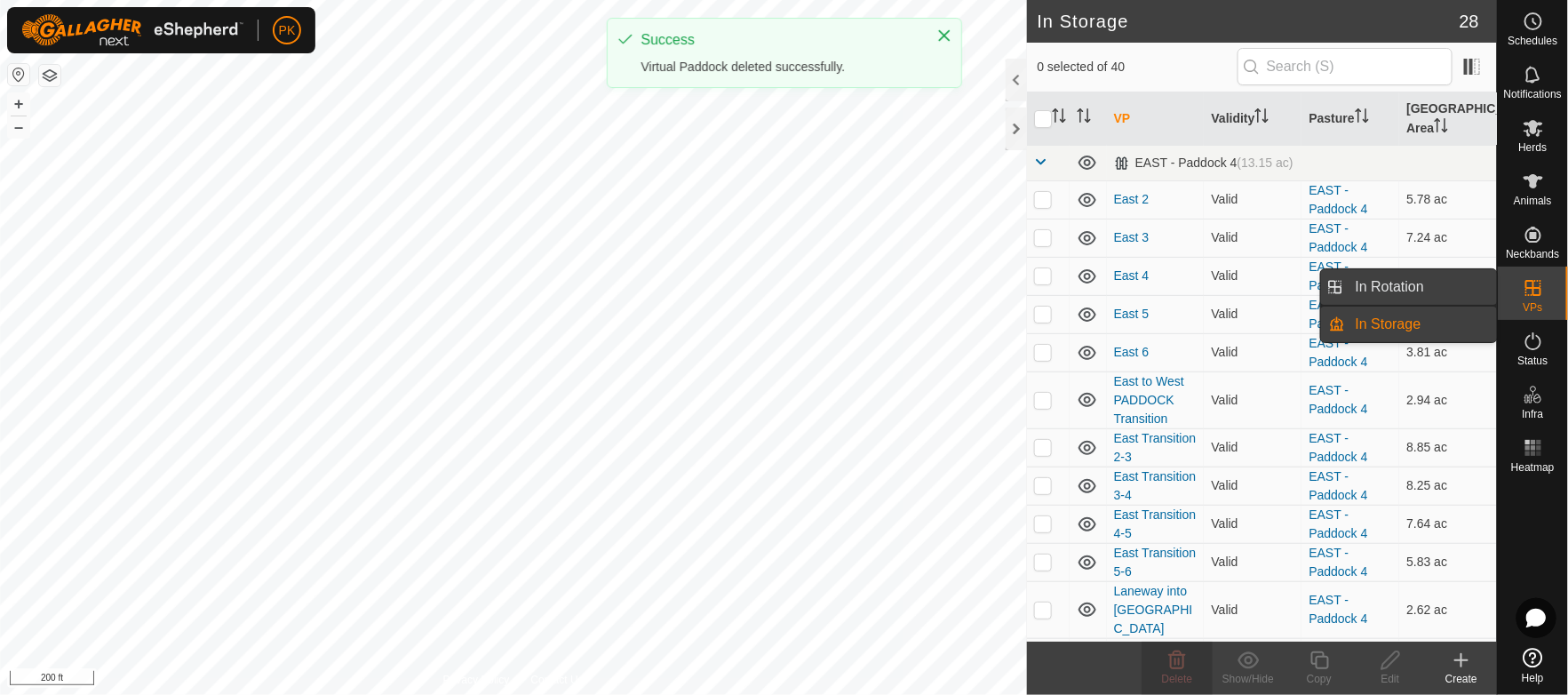
click at [1375, 274] on link "In Rotation" at bounding box center [1421, 286] width 152 height 35
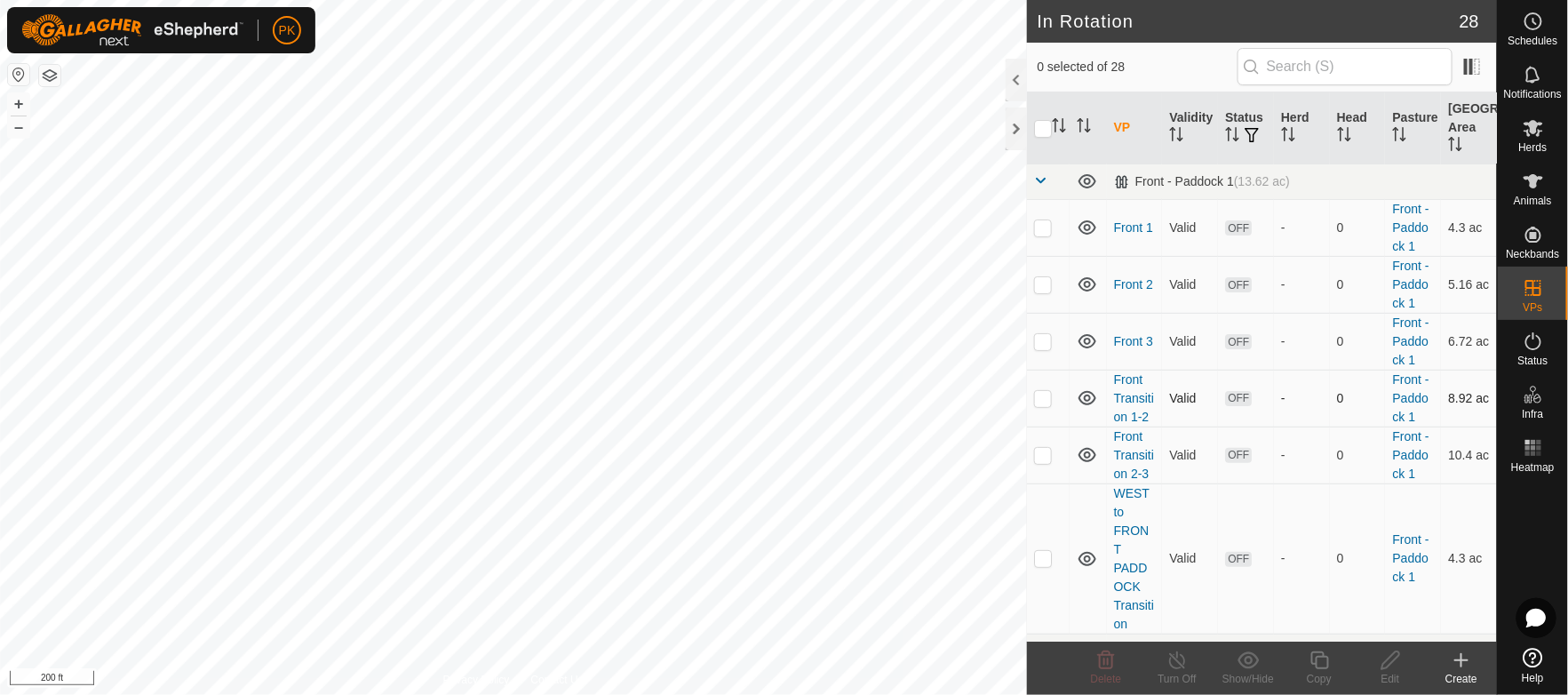
checkbox input "true"
click at [1326, 657] on icon at bounding box center [1320, 661] width 18 height 18
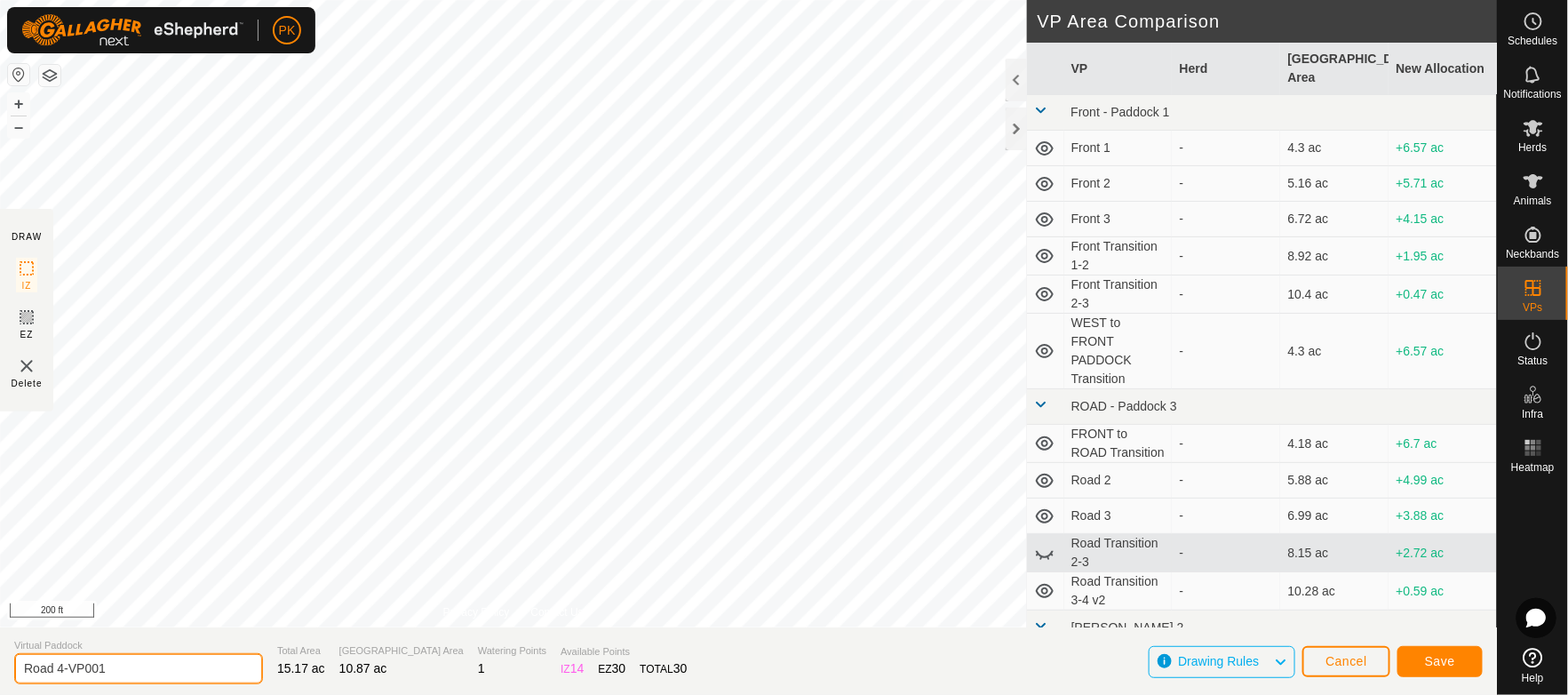
drag, startPoint x: 118, startPoint y: 671, endPoint x: 60, endPoint y: 663, distance: 58.5
click at [60, 663] on input "Road 4-VP001" at bounding box center [138, 669] width 248 height 31
type input "Road Transition 4-5"
click at [1456, 666] on button "Save" at bounding box center [1440, 662] width 85 height 31
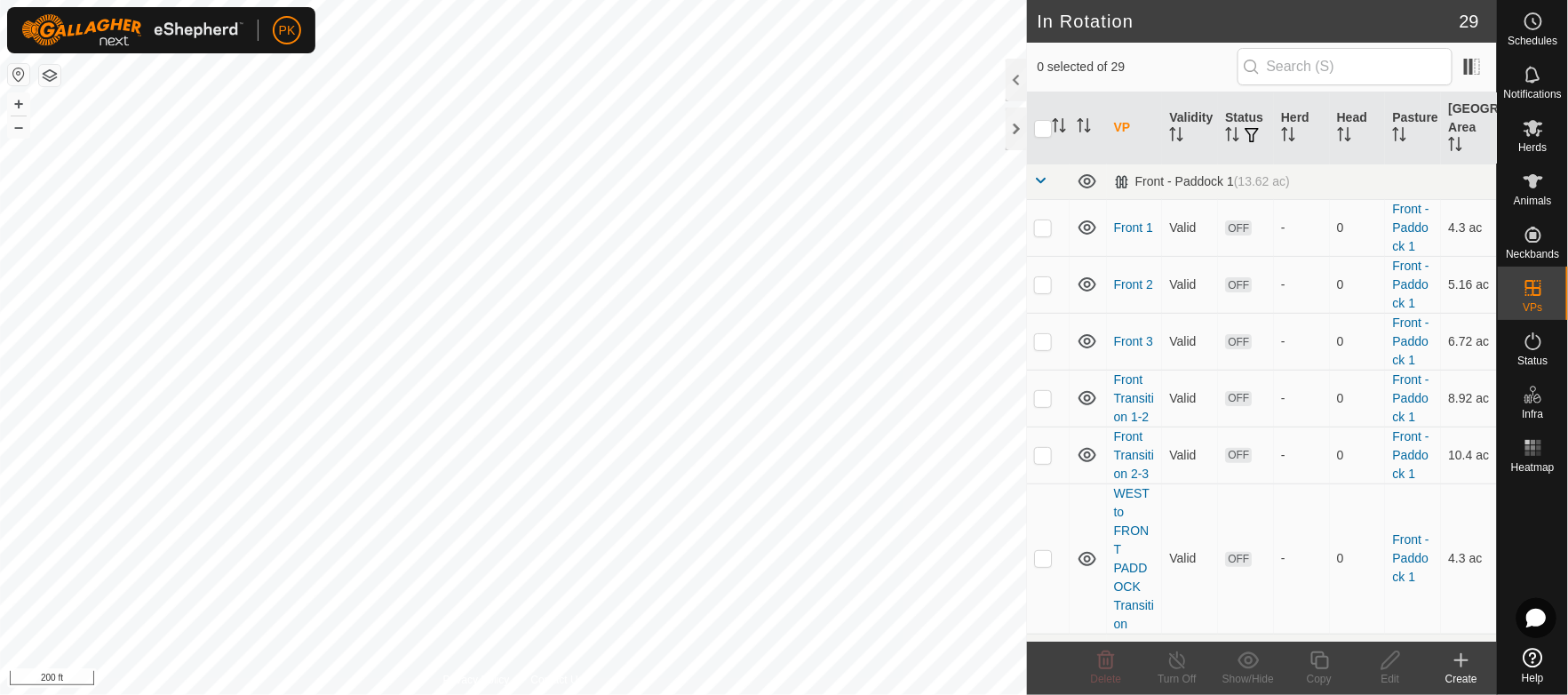
checkbox input "true"
click at [1328, 669] on icon at bounding box center [1320, 661] width 18 height 18
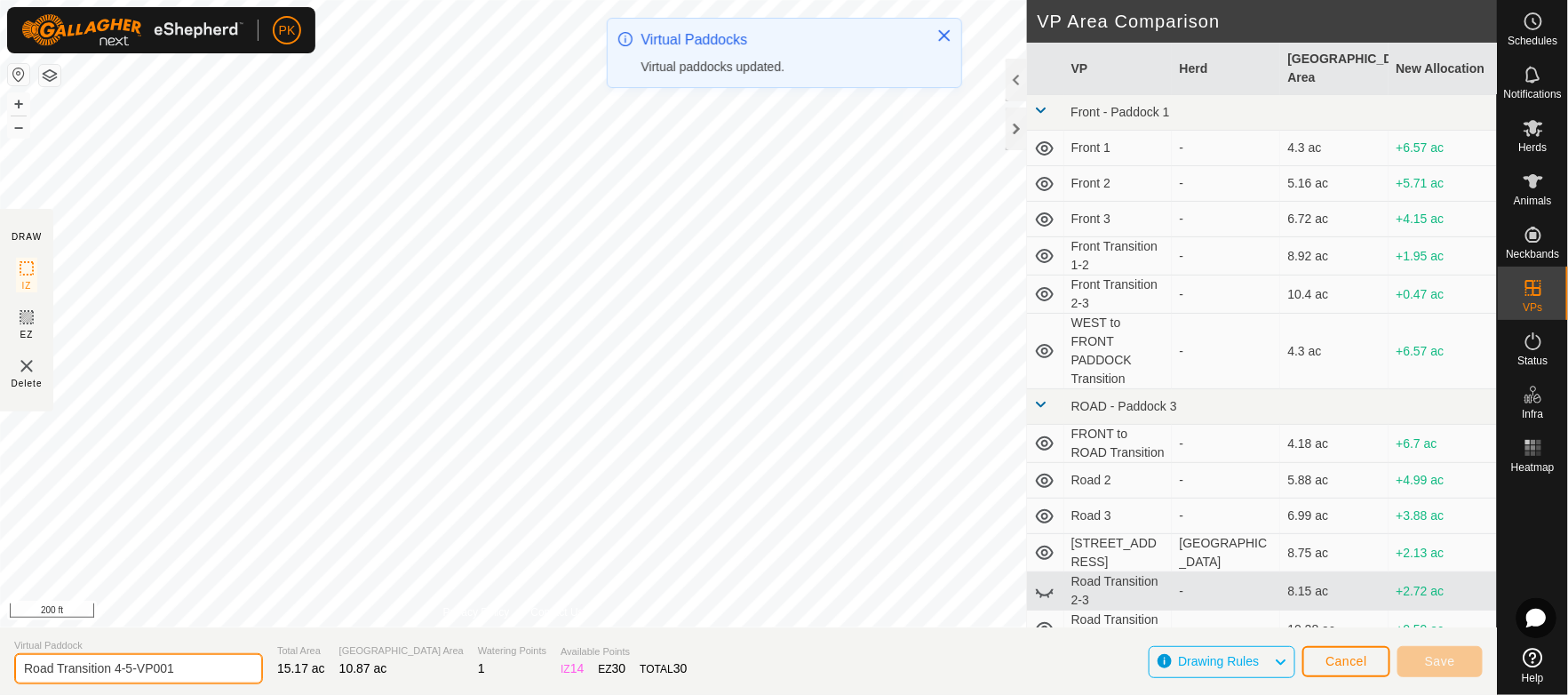
drag, startPoint x: 56, startPoint y: 669, endPoint x: 125, endPoint y: 670, distance: 69.0
click at [125, 670] on input "Road Transition 4-5-VP001" at bounding box center [138, 669] width 248 height 31
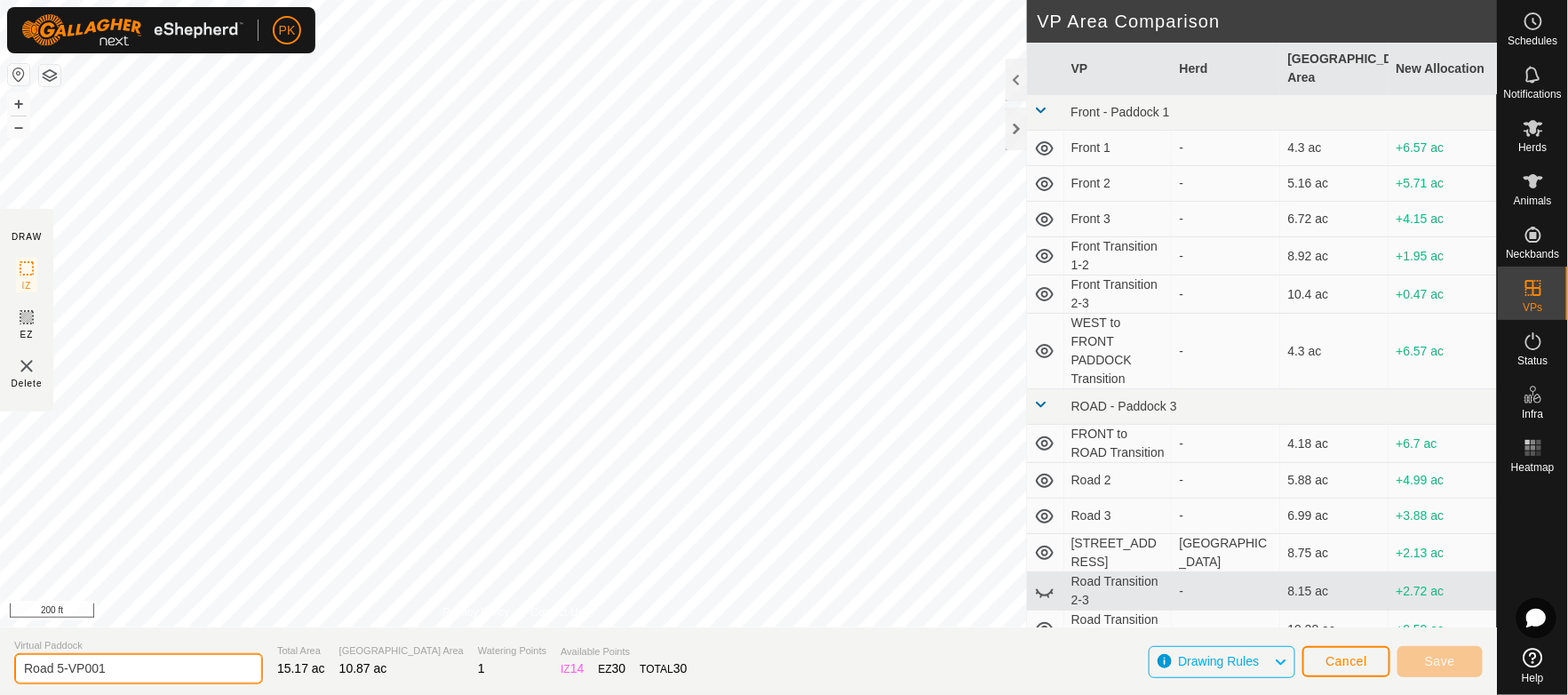
drag, startPoint x: 64, startPoint y: 665, endPoint x: 150, endPoint y: 669, distance: 86.1
click at [150, 669] on input "Road 5-VP001" at bounding box center [138, 669] width 248 height 31
type input "[STREET_ADDRESS]"
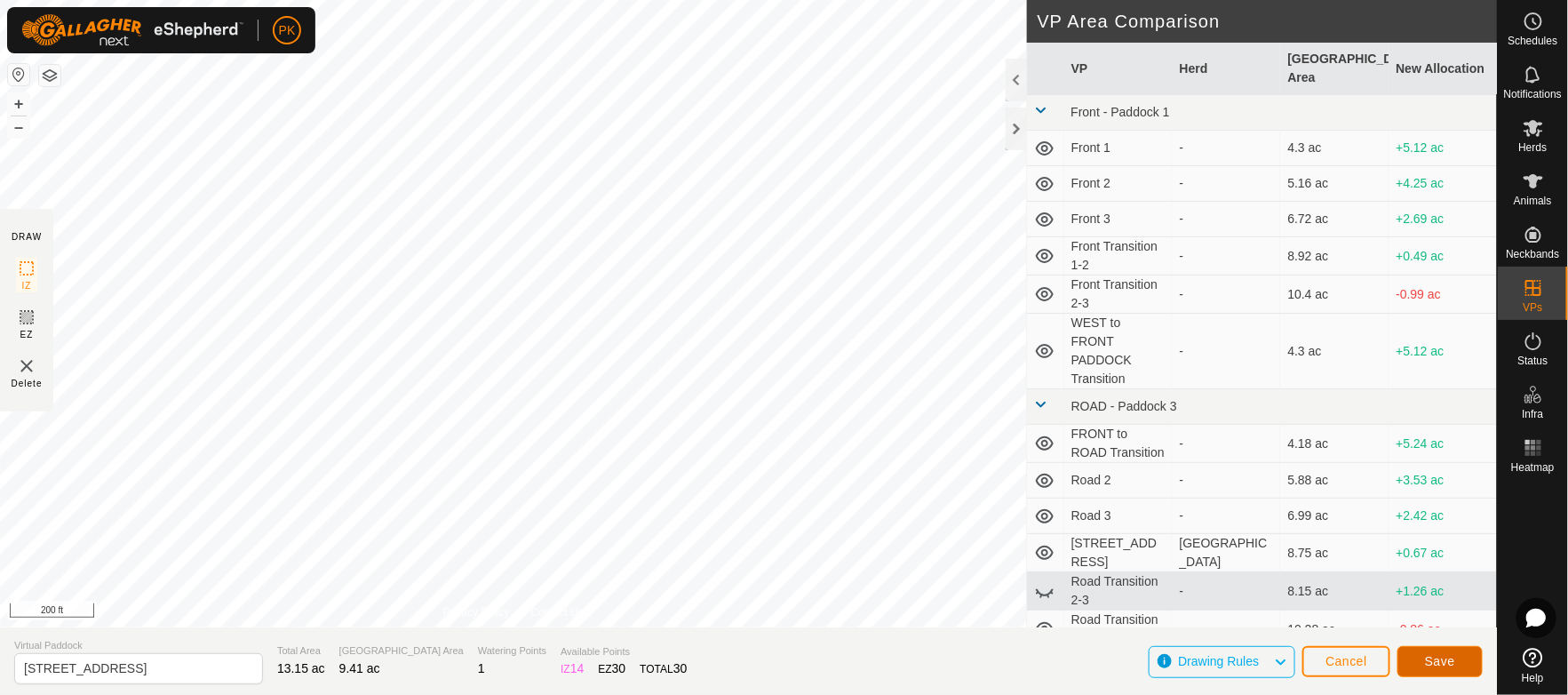
click at [1450, 662] on span "Save" at bounding box center [1440, 662] width 30 height 14
click at [1045, 398] on span at bounding box center [1041, 405] width 14 height 14
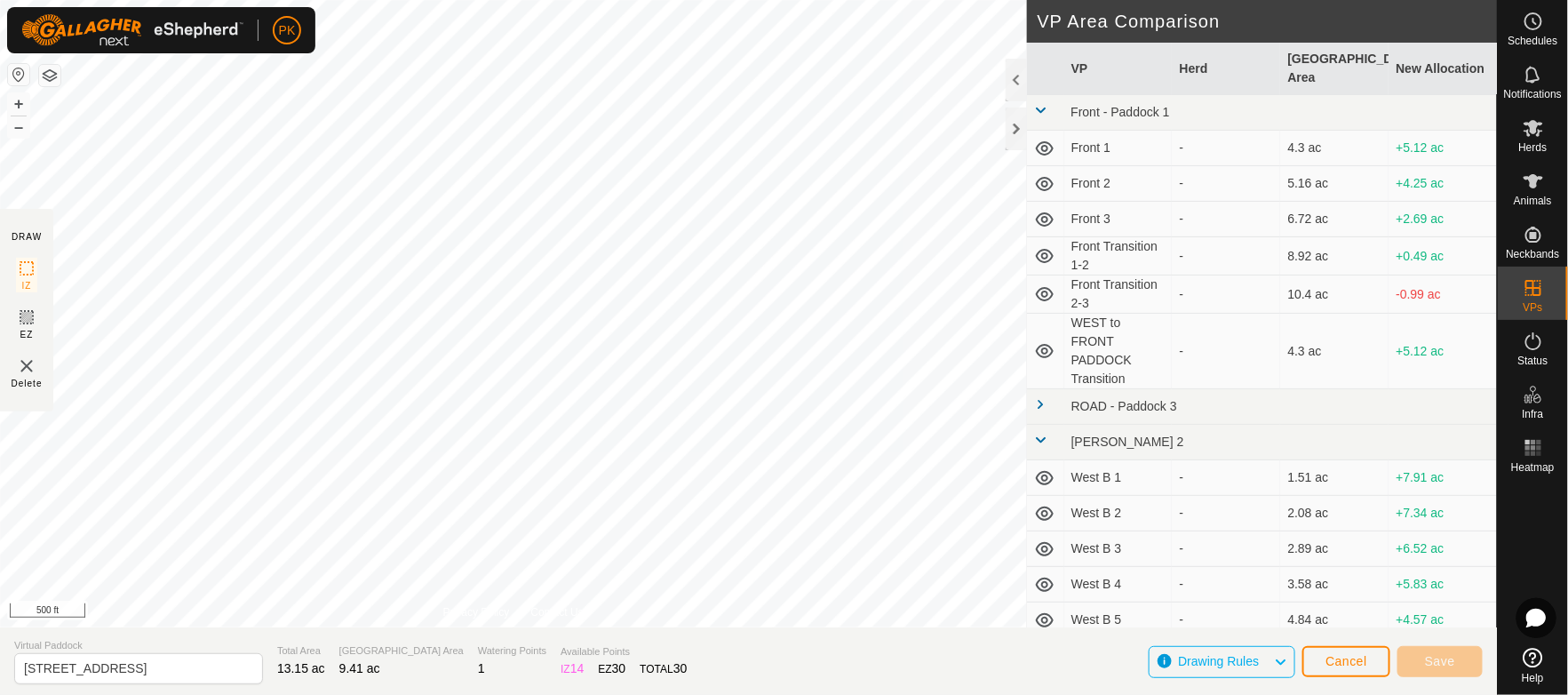
click at [1042, 103] on span at bounding box center [1041, 110] width 14 height 14
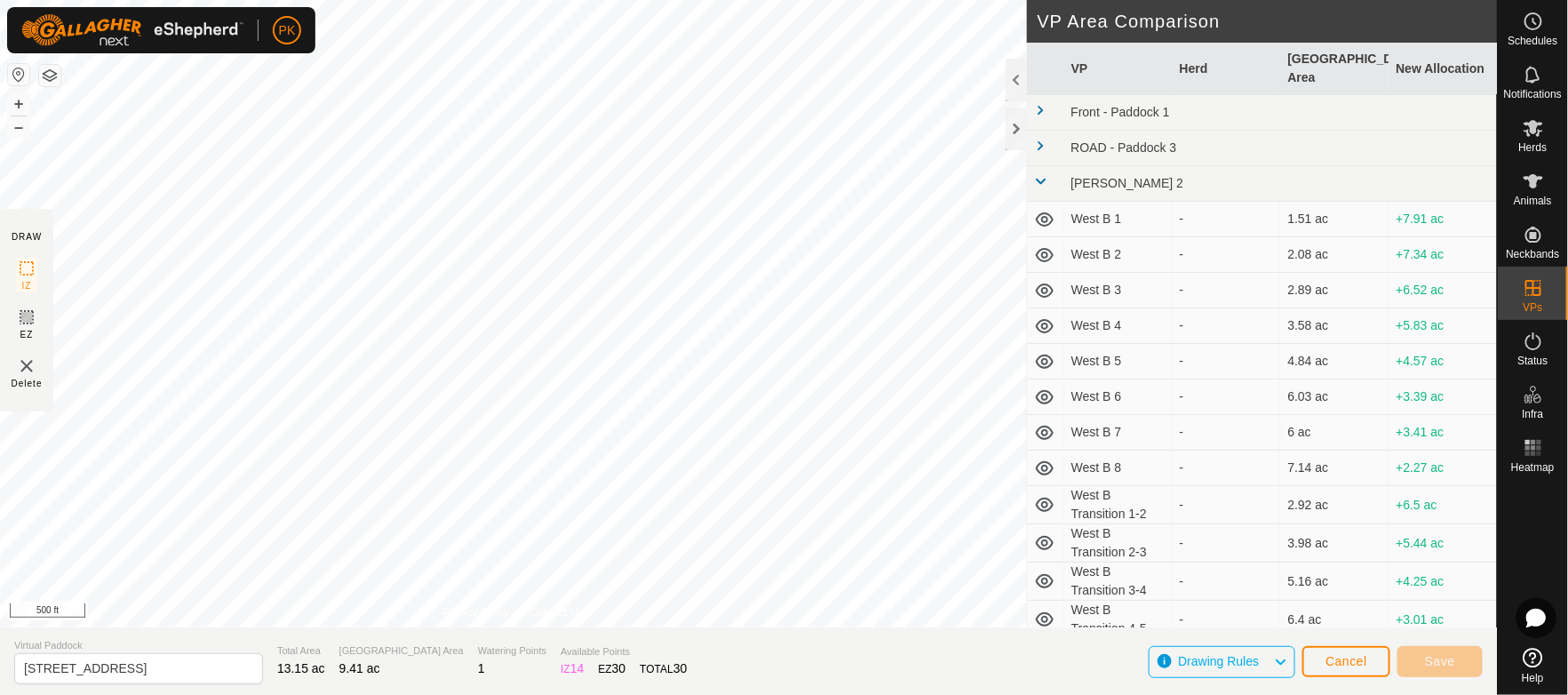
click at [1048, 166] on td at bounding box center [1045, 183] width 37 height 35
click at [1044, 174] on span at bounding box center [1041, 182] width 14 height 14
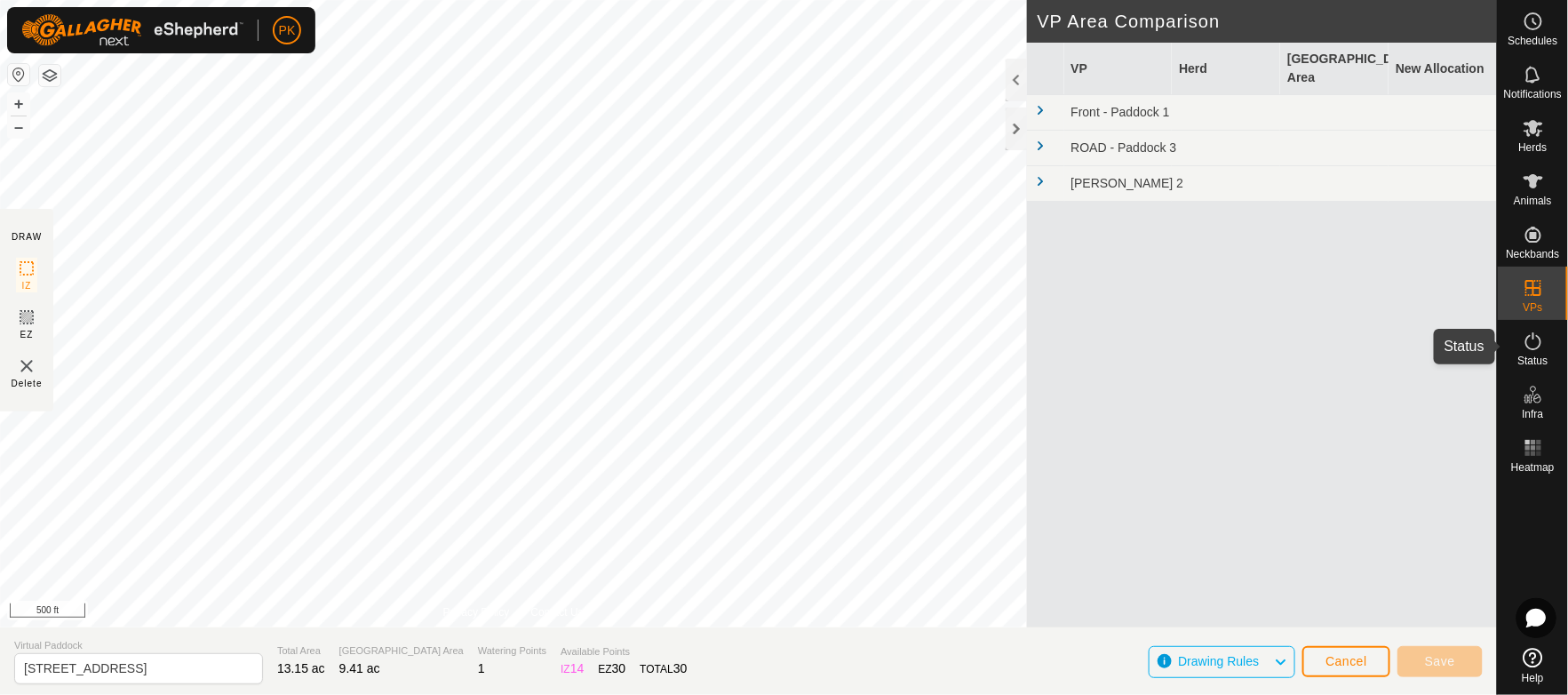
click at [1537, 350] on icon at bounding box center [1534, 342] width 22 height 22
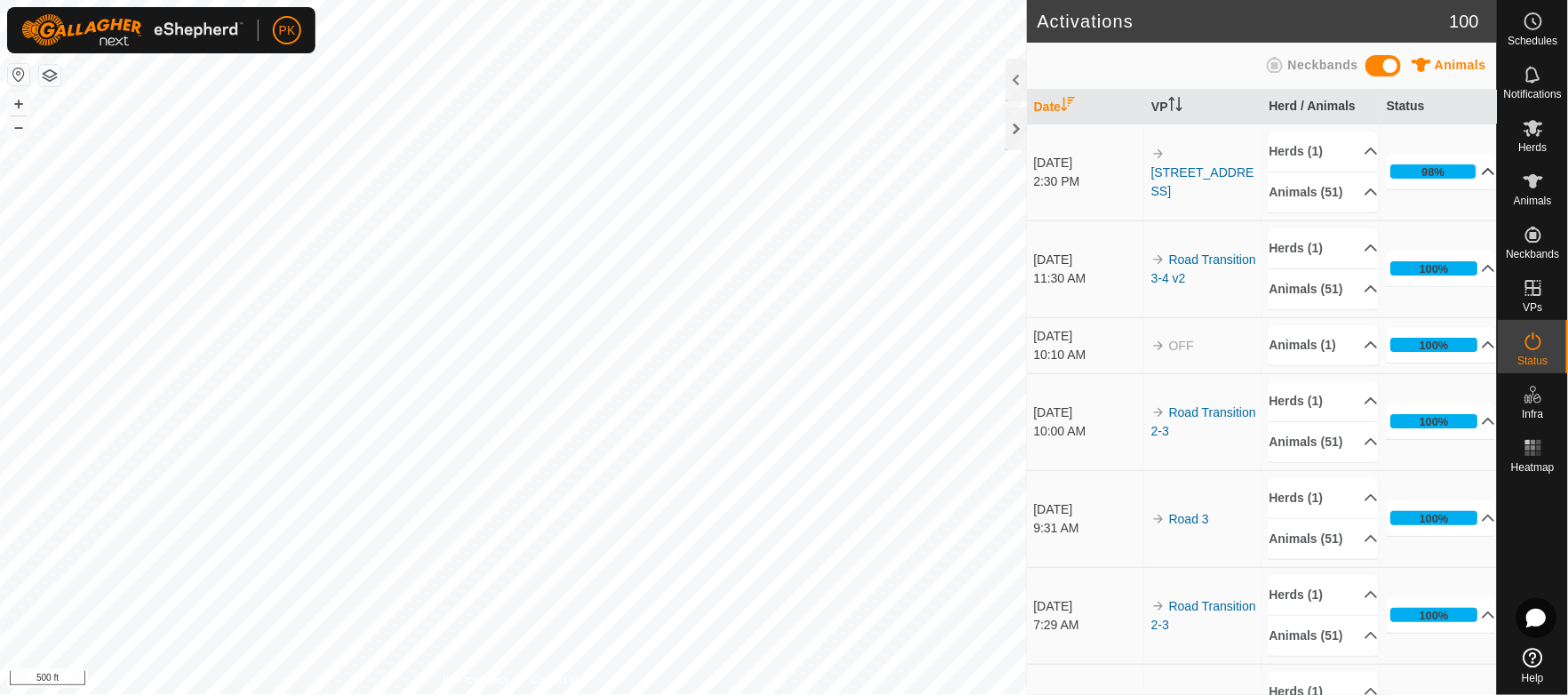
click at [1459, 183] on p-accordion-header "98%" at bounding box center [1442, 171] width 109 height 35
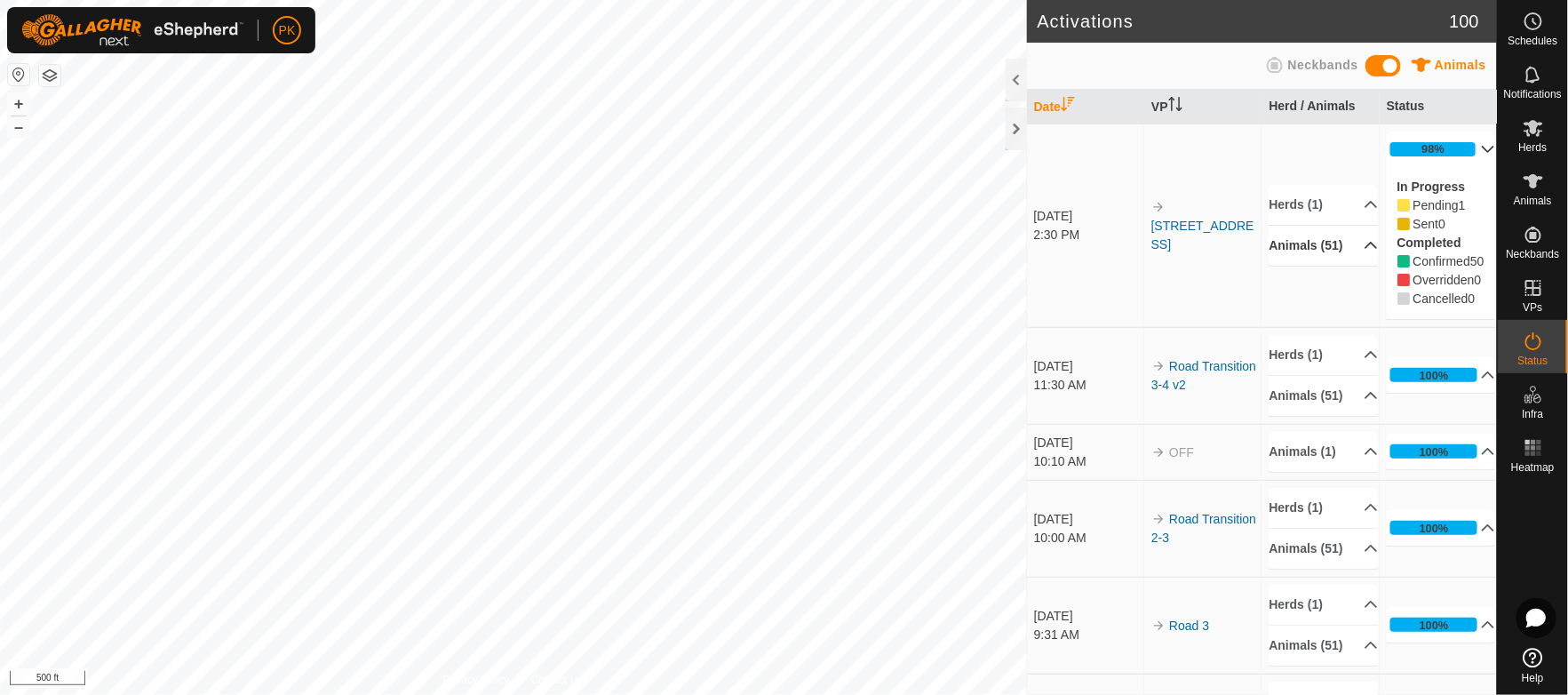
click at [1365, 249] on icon at bounding box center [1371, 246] width 13 height 7
